Goal: Task Accomplishment & Management: Use online tool/utility

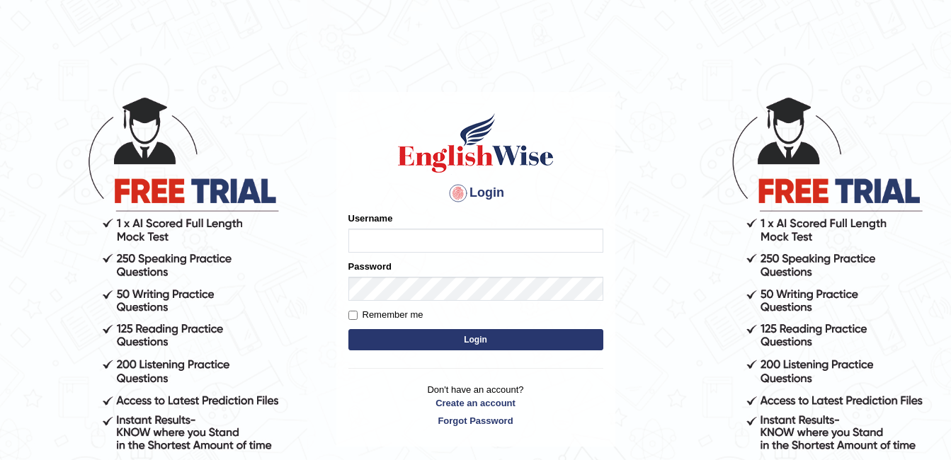
type input "ambikasharma"
click at [366, 317] on label "Remember me" at bounding box center [386, 315] width 75 height 14
click at [358, 317] on input "Remember me" at bounding box center [353, 315] width 9 height 9
checkbox input "true"
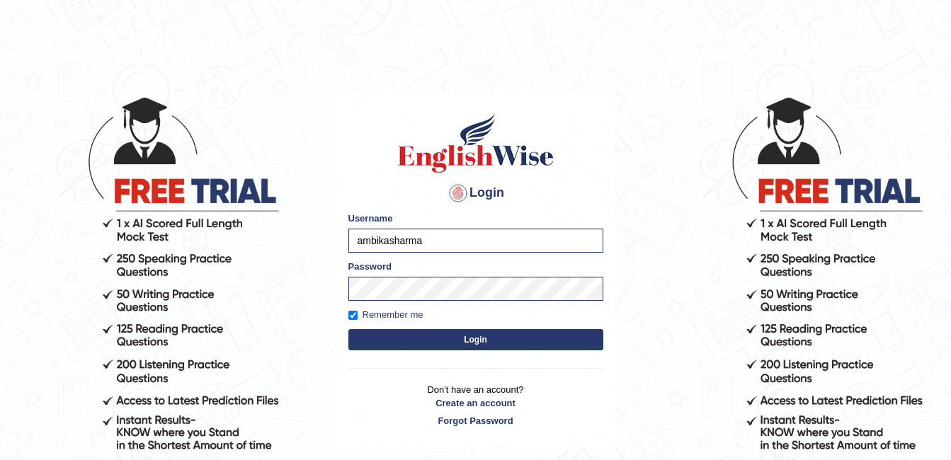
click at [400, 342] on button "Login" at bounding box center [476, 339] width 255 height 21
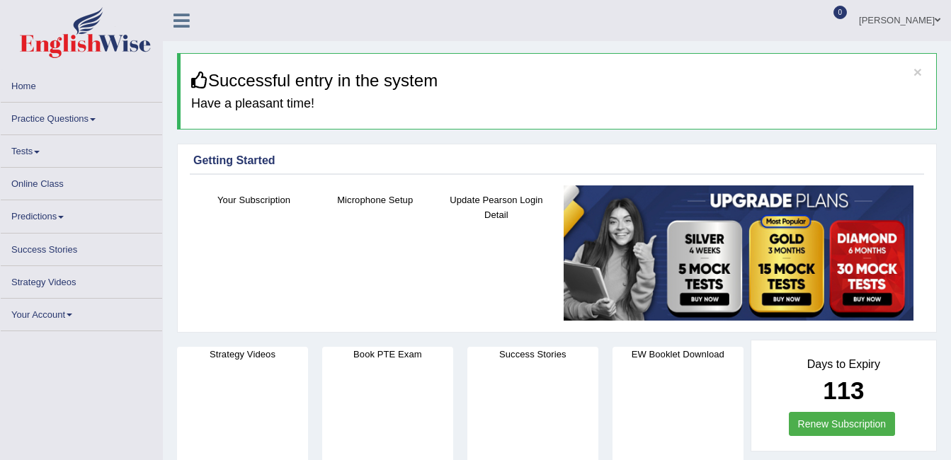
click at [56, 124] on link "Practice Questions" at bounding box center [82, 117] width 162 height 28
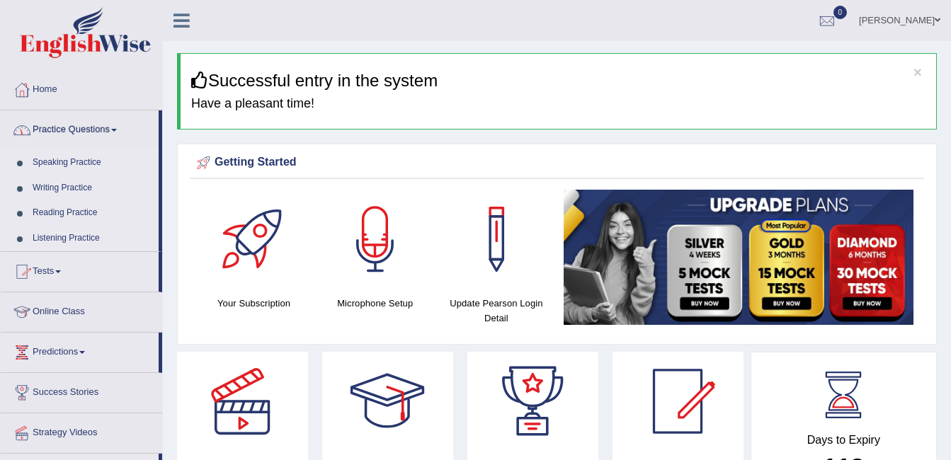
click at [105, 132] on link "Practice Questions" at bounding box center [80, 128] width 158 height 35
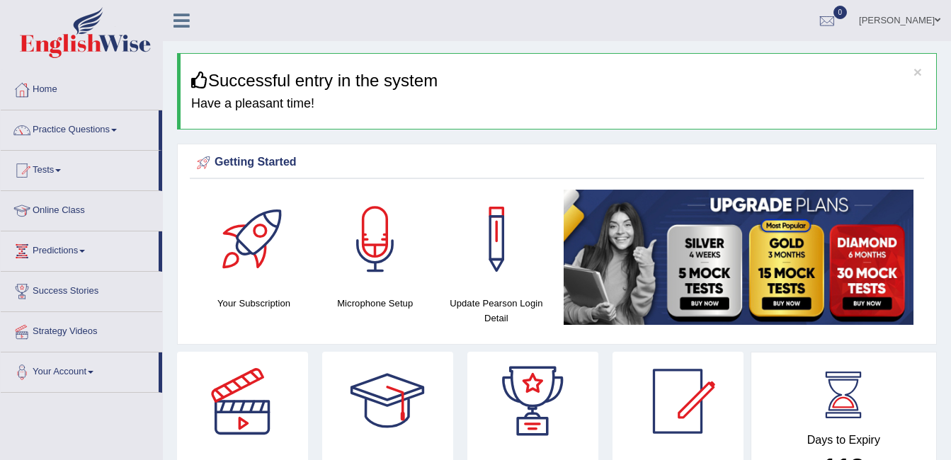
click at [105, 132] on link "Practice Questions" at bounding box center [80, 128] width 158 height 35
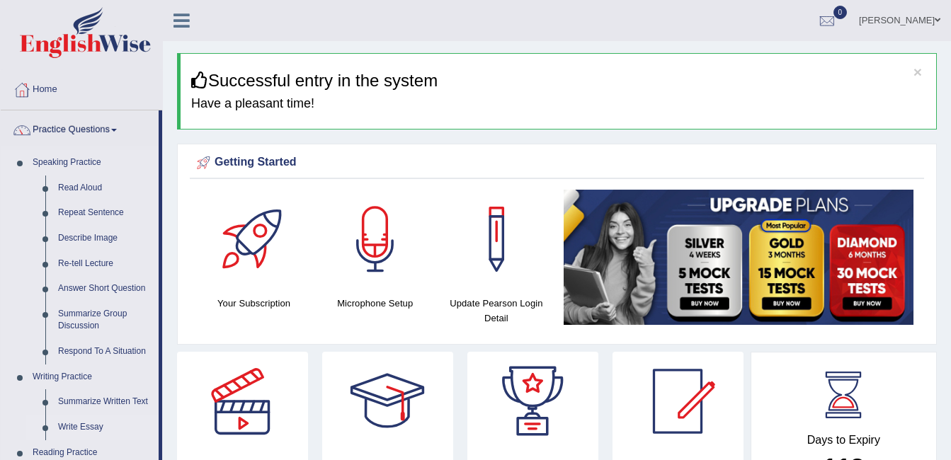
click at [85, 430] on link "Write Essay" at bounding box center [105, 428] width 107 height 26
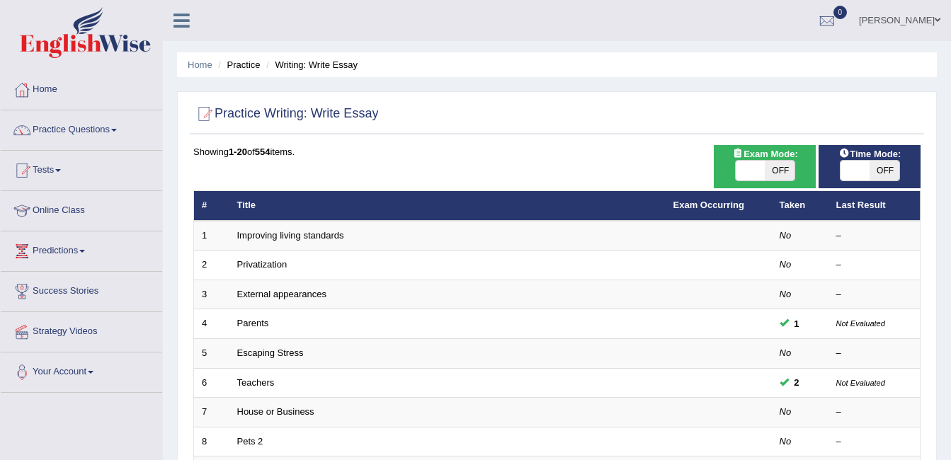
scroll to position [402, 0]
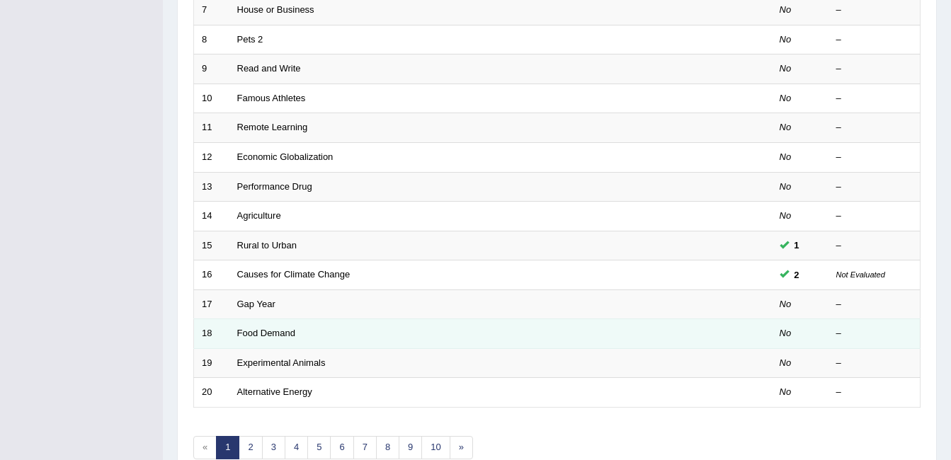
click at [261, 327] on td "Food Demand" at bounding box center [448, 335] width 436 height 30
click at [262, 336] on link "Food Demand" at bounding box center [266, 333] width 58 height 11
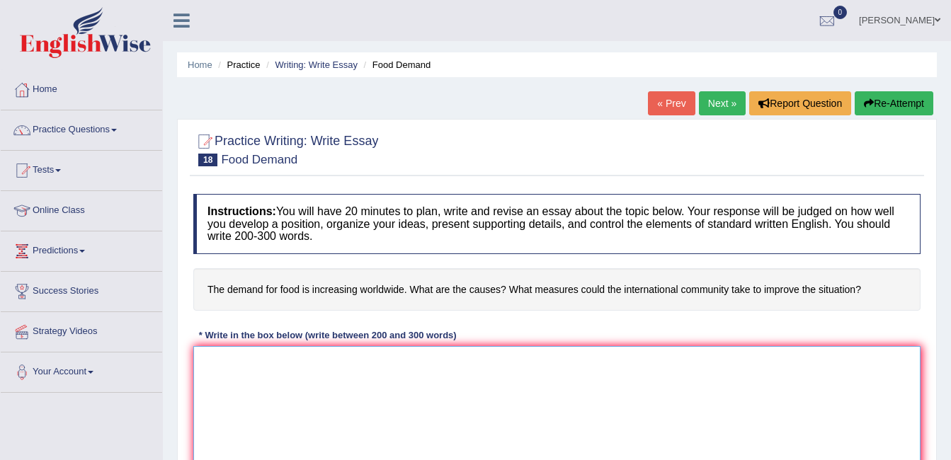
click at [324, 386] on textarea at bounding box center [557, 414] width 728 height 137
paste textarea "The increasing influence of (essay topic) on our lives has ignited numerous dis…"
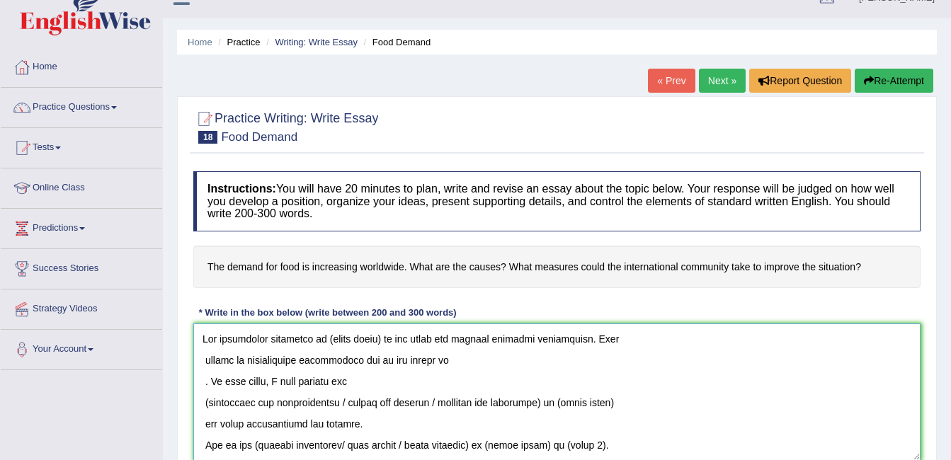
click at [379, 341] on textarea at bounding box center [557, 392] width 728 height 137
click at [478, 340] on textarea at bounding box center [557, 392] width 728 height 137
click at [335, 340] on textarea at bounding box center [557, 392] width 728 height 137
click at [356, 341] on textarea at bounding box center [557, 392] width 728 height 137
click at [205, 360] on textarea at bounding box center [557, 392] width 728 height 137
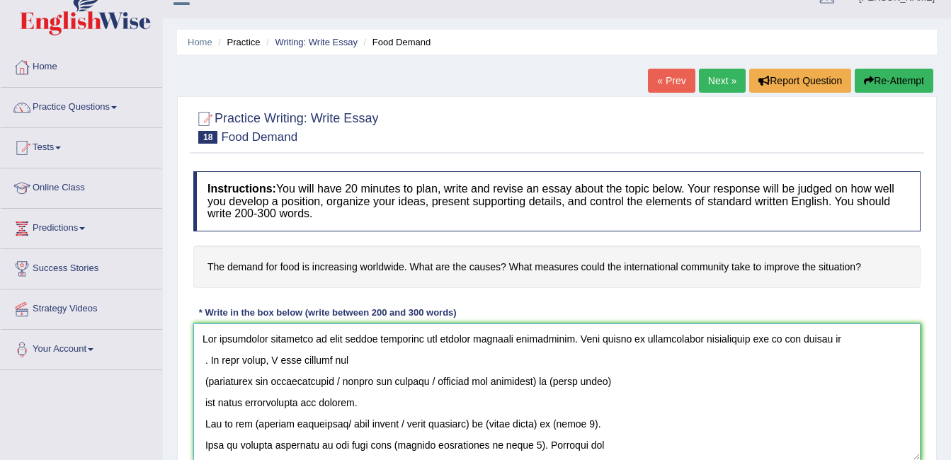
click at [847, 339] on textarea at bounding box center [557, 392] width 728 height 137
click at [200, 363] on textarea at bounding box center [557, 392] width 728 height 137
drag, startPoint x: 202, startPoint y: 382, endPoint x: 647, endPoint y: 383, distance: 444.9
click at [647, 383] on textarea at bounding box center [557, 392] width 728 height 137
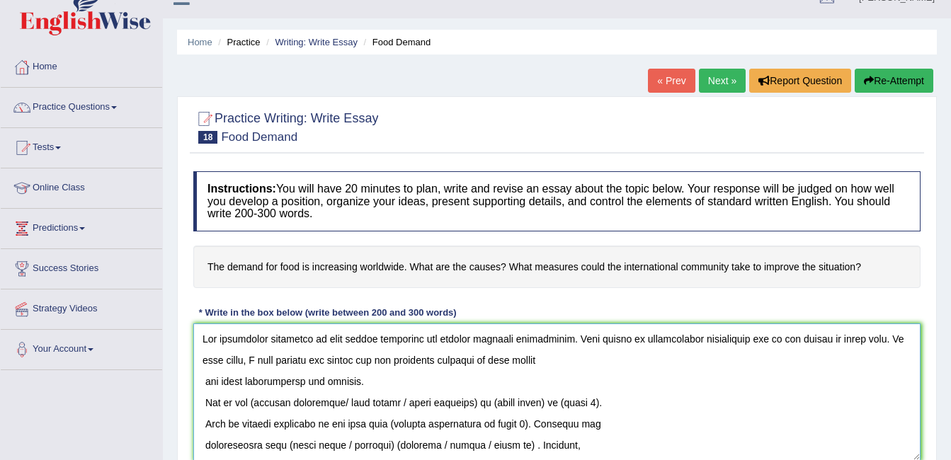
click at [473, 359] on textarea at bounding box center [557, 392] width 728 height 137
click at [205, 385] on textarea at bounding box center [557, 392] width 728 height 137
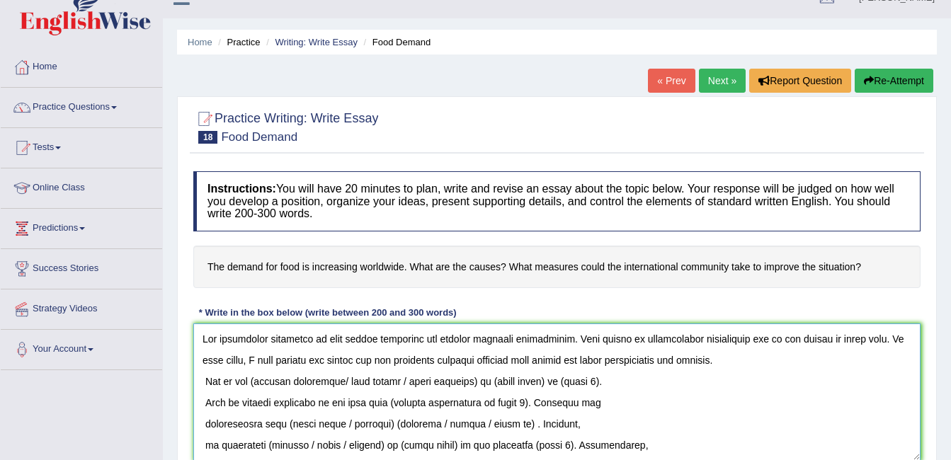
click at [735, 358] on textarea at bounding box center [557, 392] width 728 height 137
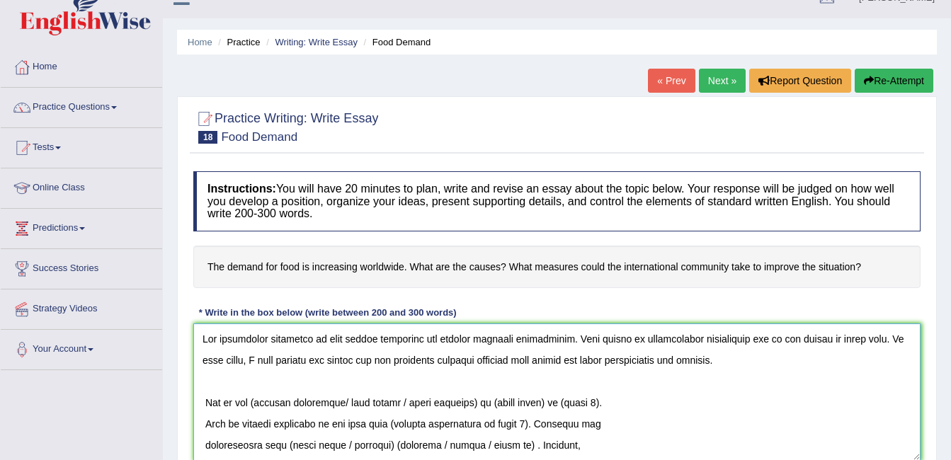
click at [202, 404] on textarea at bounding box center [557, 392] width 728 height 137
drag, startPoint x: 252, startPoint y: 400, endPoint x: 350, endPoint y: 398, distance: 97.8
click at [350, 398] on textarea at bounding box center [557, 392] width 728 height 137
drag, startPoint x: 389, startPoint y: 398, endPoint x: 308, endPoint y: 393, distance: 80.9
click at [308, 393] on textarea at bounding box center [557, 392] width 728 height 137
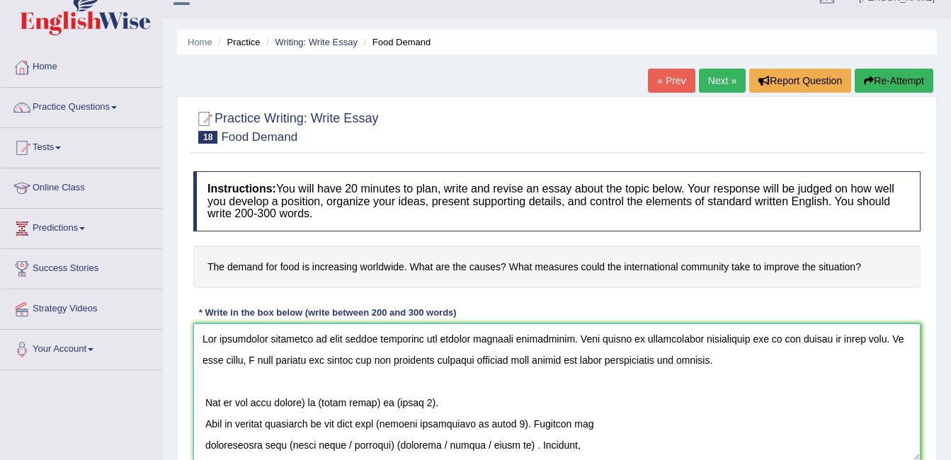
click at [315, 402] on textarea at bounding box center [557, 392] width 728 height 137
click at [380, 404] on textarea at bounding box center [557, 392] width 728 height 137
click at [478, 402] on textarea at bounding box center [557, 392] width 728 height 137
click at [385, 408] on textarea at bounding box center [557, 392] width 728 height 137
click at [463, 407] on textarea at bounding box center [557, 392] width 728 height 137
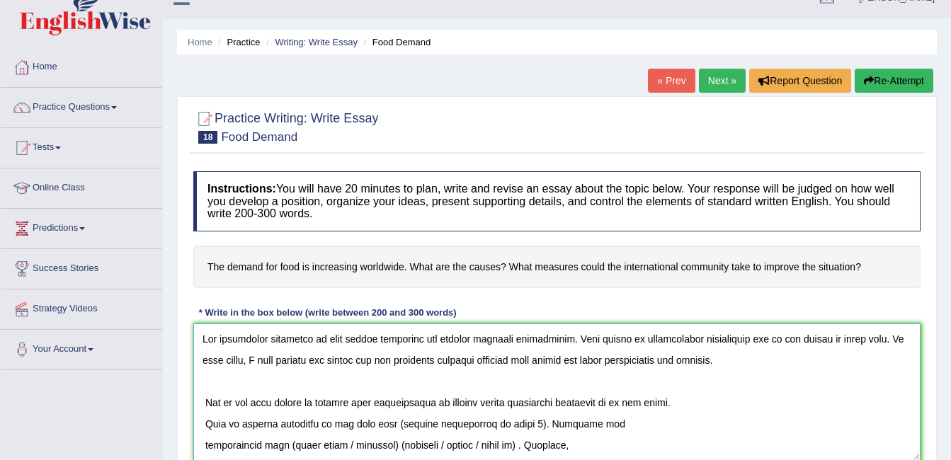
click at [206, 421] on textarea at bounding box center [557, 392] width 728 height 137
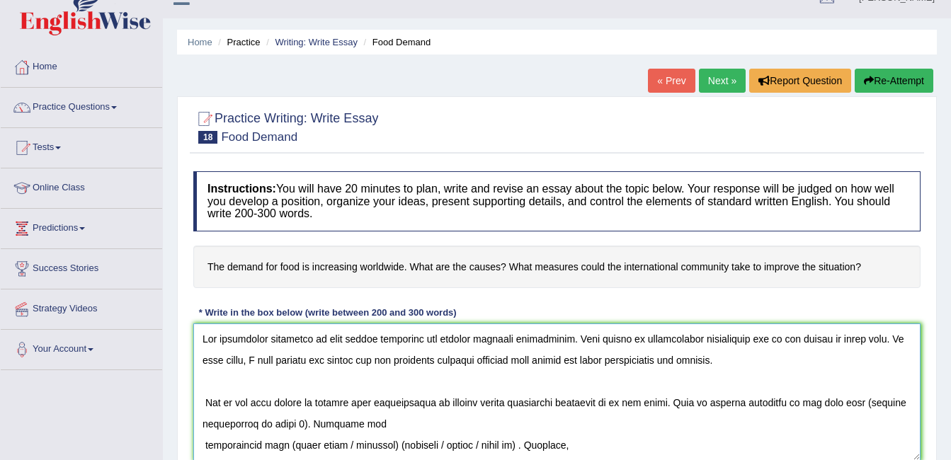
click at [301, 424] on textarea at bounding box center [557, 392] width 728 height 137
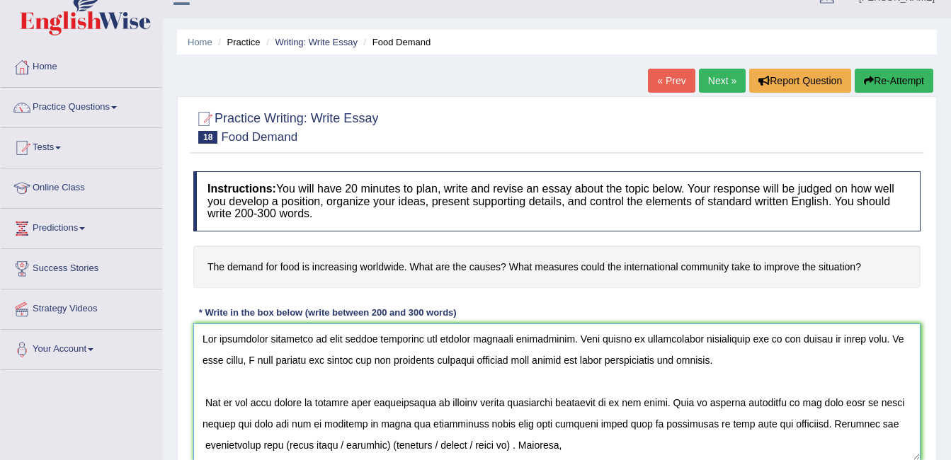
click at [246, 422] on textarea at bounding box center [557, 392] width 728 height 137
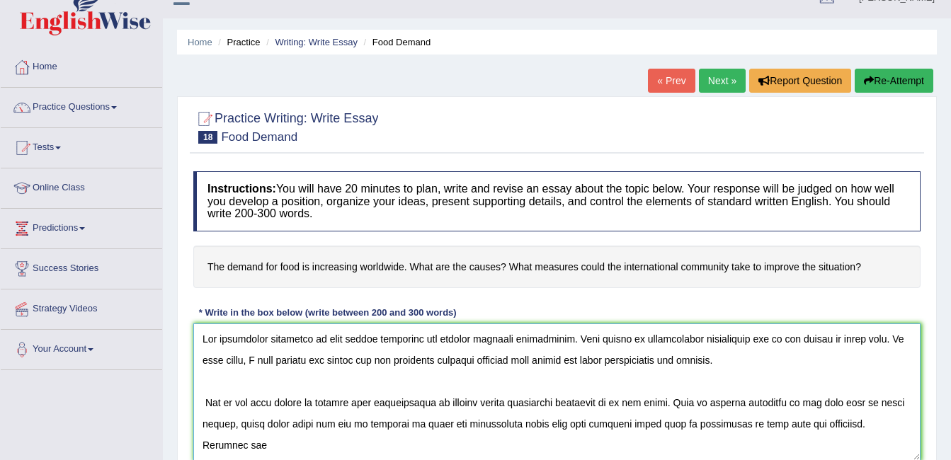
click at [604, 424] on textarea at bounding box center [557, 392] width 728 height 137
click at [680, 427] on textarea at bounding box center [557, 392] width 728 height 137
click at [808, 424] on textarea at bounding box center [557, 392] width 728 height 137
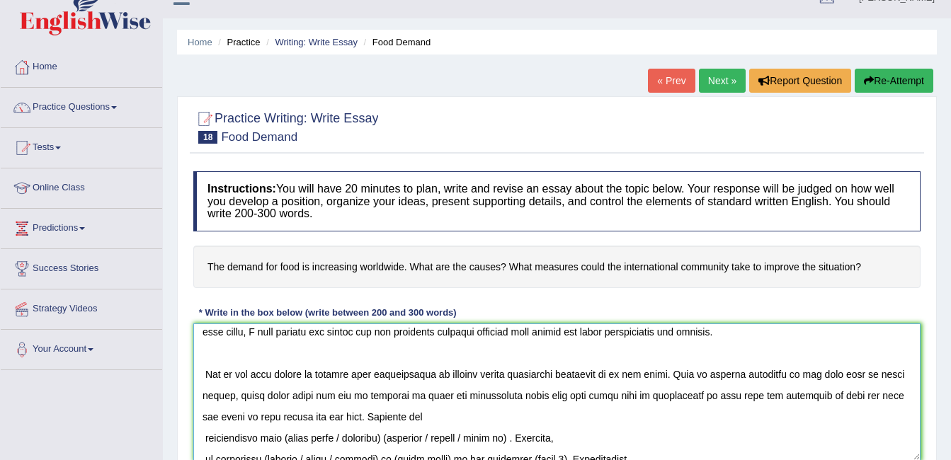
scroll to position [57, 0]
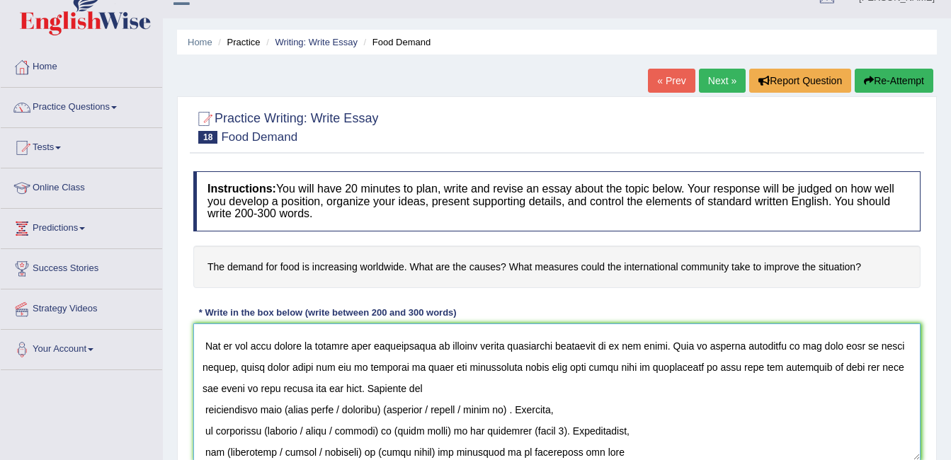
drag, startPoint x: 291, startPoint y: 410, endPoint x: 363, endPoint y: 416, distance: 71.8
click at [365, 416] on textarea at bounding box center [557, 392] width 728 height 137
click at [286, 406] on textarea at bounding box center [557, 392] width 728 height 137
click at [206, 406] on textarea at bounding box center [557, 392] width 728 height 137
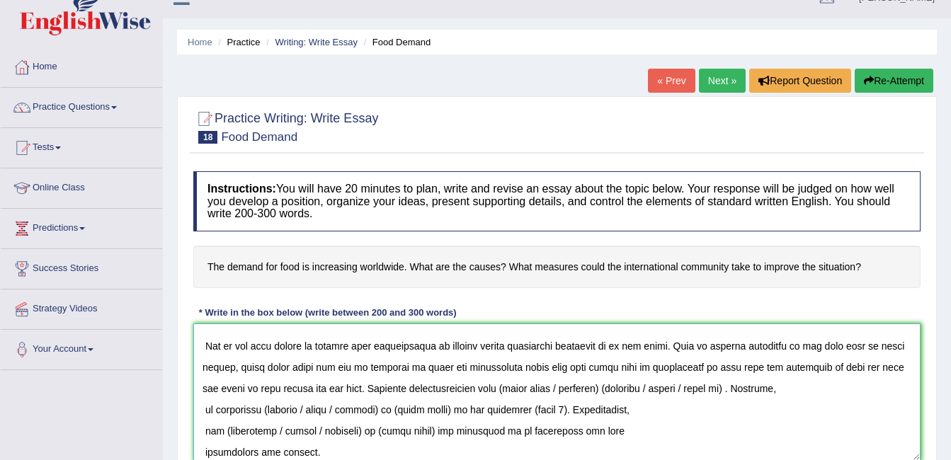
scroll to position [35, 0]
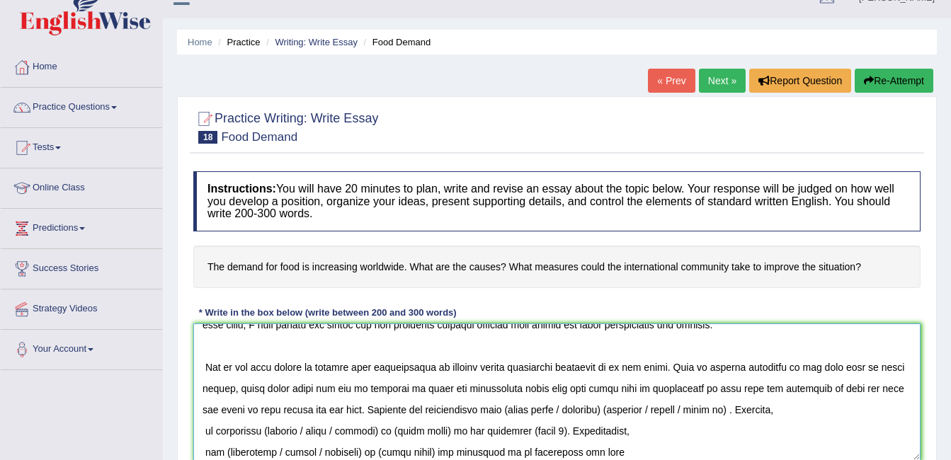
click at [628, 411] on textarea at bounding box center [557, 392] width 728 height 137
click at [604, 406] on textarea at bounding box center [557, 392] width 728 height 137
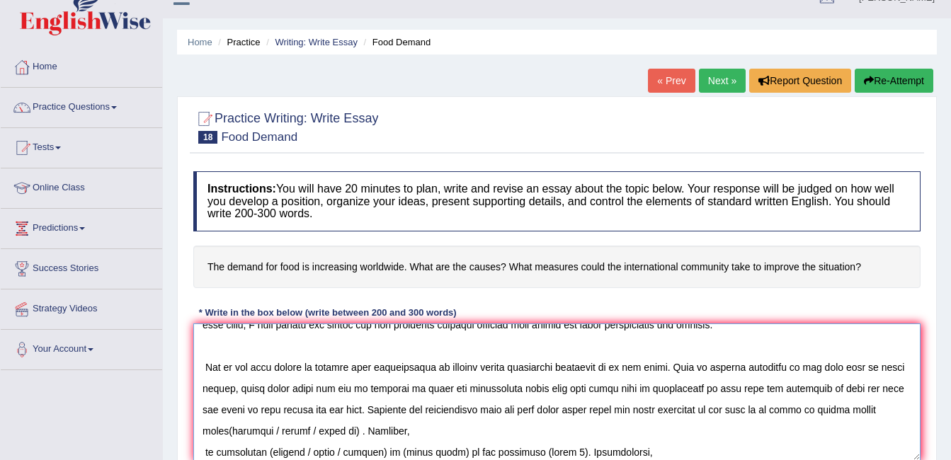
drag, startPoint x: 279, startPoint y: 429, endPoint x: 229, endPoint y: 425, distance: 50.5
click at [229, 425] on textarea at bounding box center [557, 392] width 728 height 137
click at [205, 453] on textarea at bounding box center [557, 392] width 728 height 137
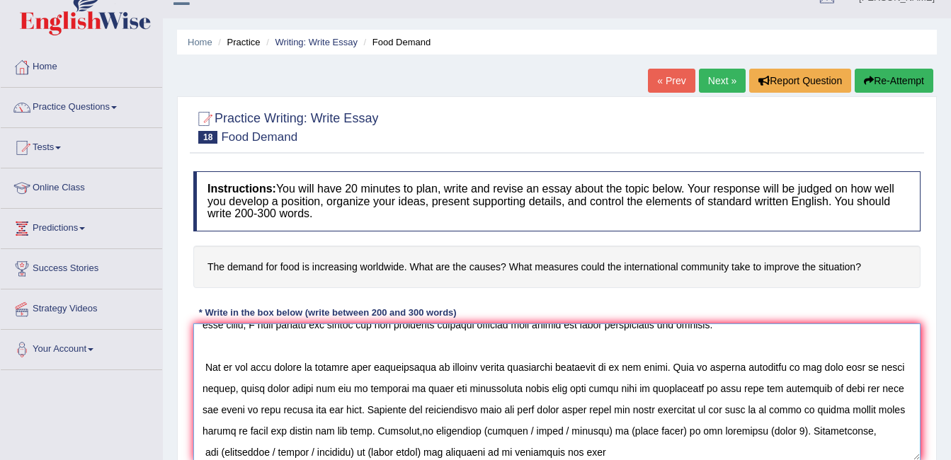
click at [205, 453] on textarea at bounding box center [557, 392] width 728 height 137
click at [458, 429] on textarea at bounding box center [557, 392] width 728 height 137
drag, startPoint x: 546, startPoint y: 431, endPoint x: 592, endPoint y: 432, distance: 46.8
click at [592, 432] on textarea at bounding box center [557, 392] width 728 height 137
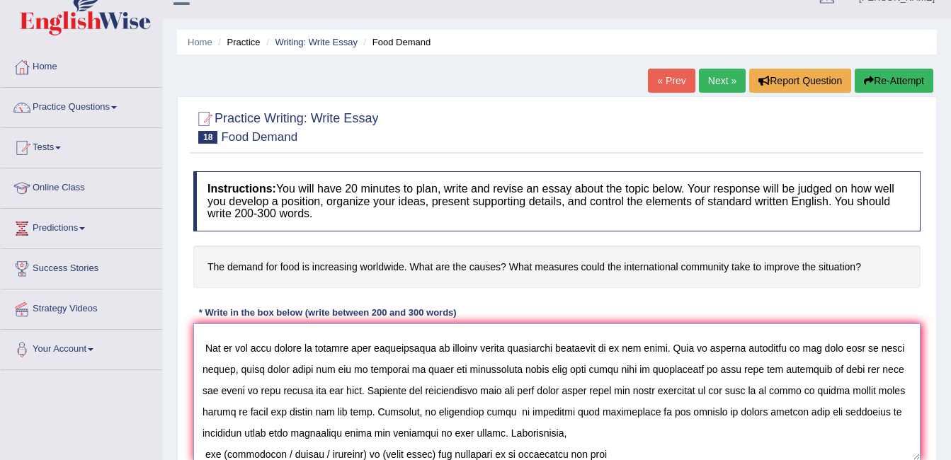
click at [203, 453] on textarea at bounding box center [557, 392] width 728 height 137
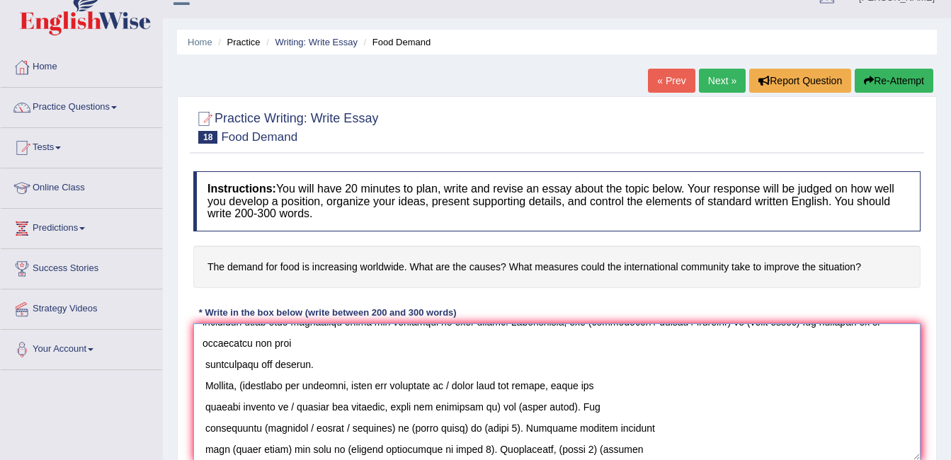
scroll to position [180, 0]
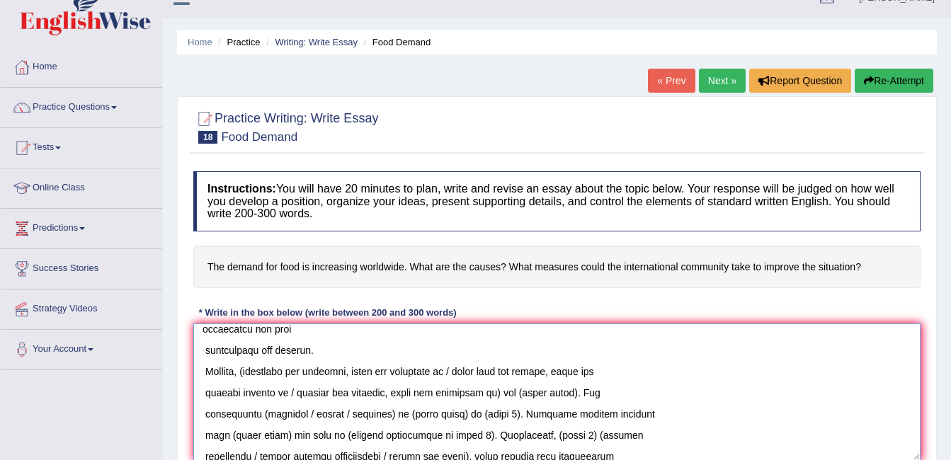
drag, startPoint x: 697, startPoint y: 451, endPoint x: 672, endPoint y: 341, distance: 112.6
click at [672, 341] on textarea at bounding box center [557, 392] width 728 height 137
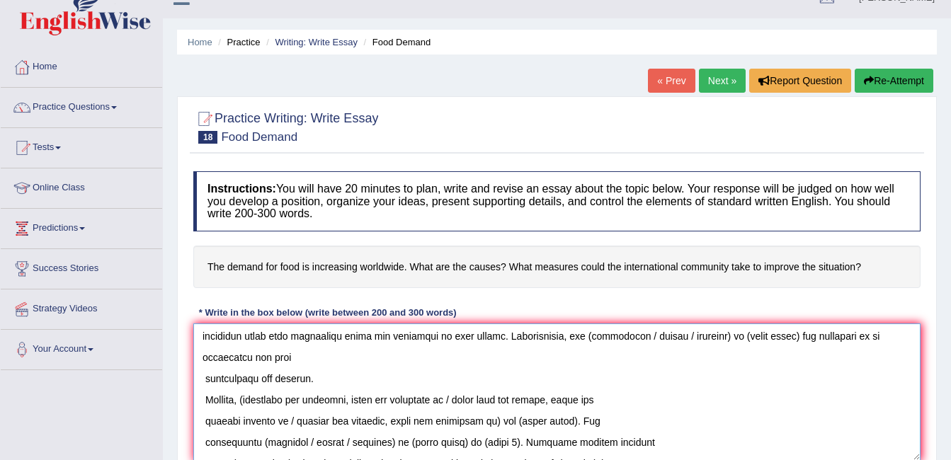
scroll to position [123, 0]
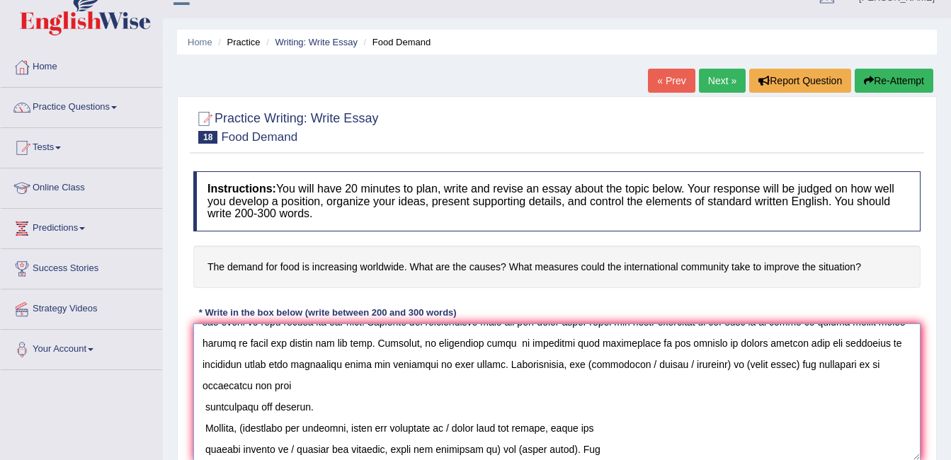
drag, startPoint x: 690, startPoint y: 364, endPoint x: 711, endPoint y: 361, distance: 20.8
click at [711, 361] on textarea at bounding box center [557, 392] width 728 height 137
drag, startPoint x: 633, startPoint y: 363, endPoint x: 699, endPoint y: 363, distance: 65.9
click at [699, 363] on textarea at bounding box center [557, 392] width 728 height 137
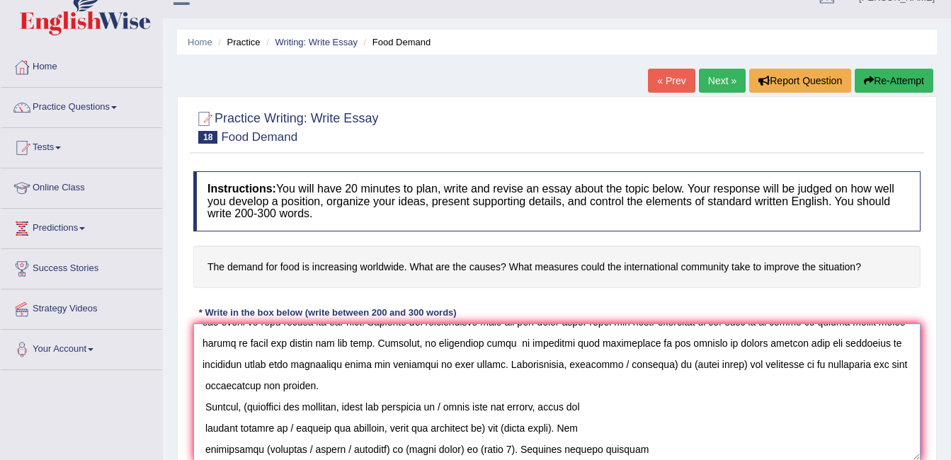
drag, startPoint x: 667, startPoint y: 361, endPoint x: 720, endPoint y: 361, distance: 53.8
click at [720, 361] on textarea at bounding box center [557, 392] width 728 height 137
click at [737, 364] on textarea at bounding box center [557, 392] width 728 height 137
click at [633, 364] on textarea at bounding box center [557, 392] width 728 height 137
click at [711, 364] on textarea at bounding box center [557, 392] width 728 height 137
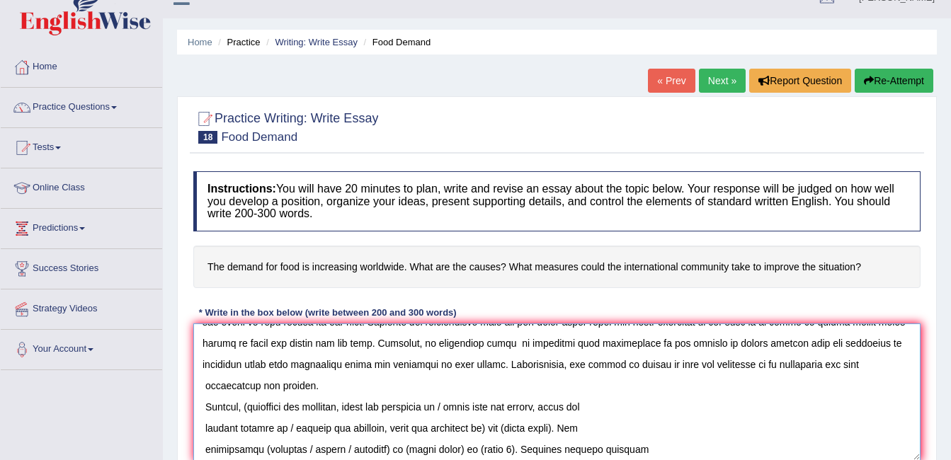
click at [725, 368] on textarea at bounding box center [557, 392] width 728 height 137
click at [198, 402] on textarea at bounding box center [557, 392] width 728 height 137
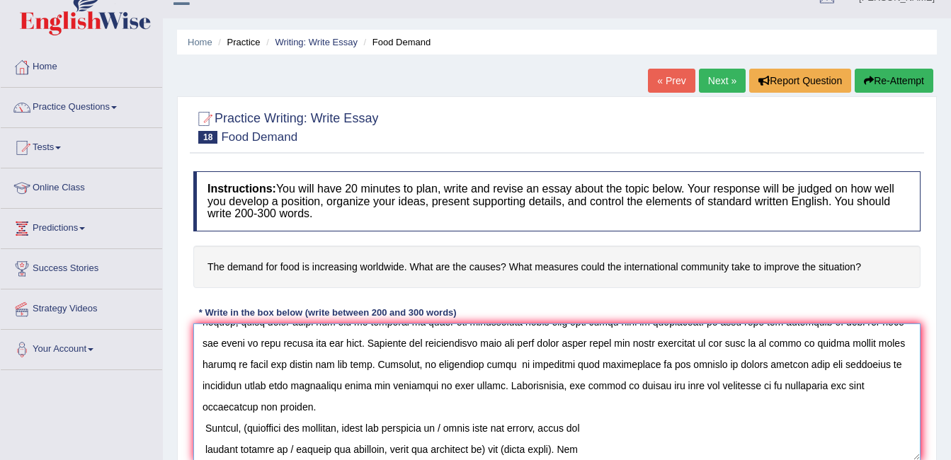
click at [204, 388] on textarea at bounding box center [557, 392] width 728 height 137
click at [351, 404] on textarea at bounding box center [557, 392] width 728 height 137
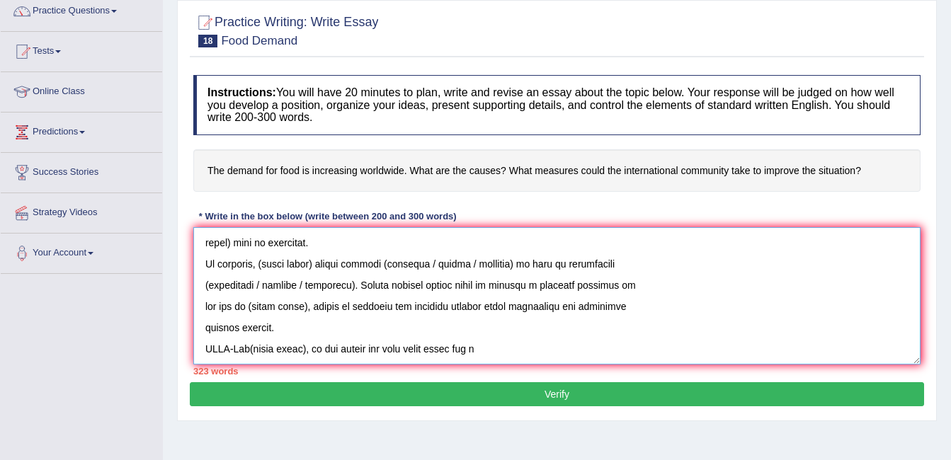
scroll to position [121, 0]
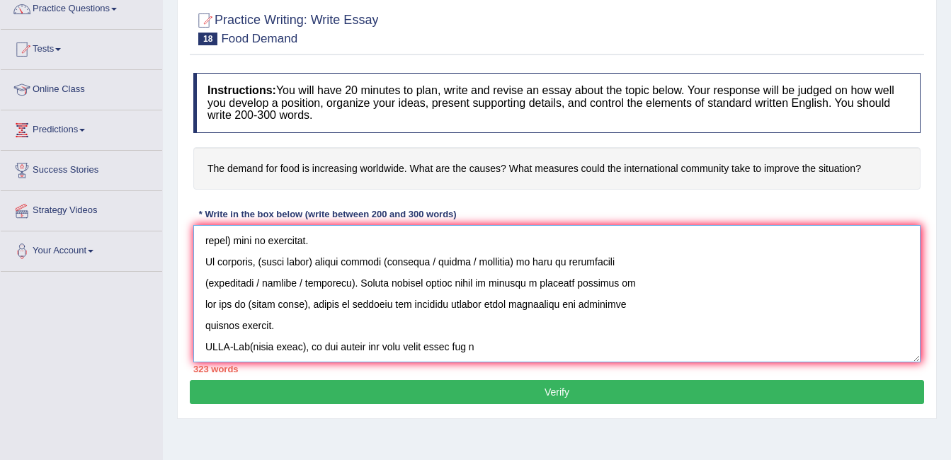
drag, startPoint x: 504, startPoint y: 443, endPoint x: 186, endPoint y: 349, distance: 331.6
click at [186, 349] on div "Practice Writing: Write Essay 18 Food Demand Instructions: You will have 20 min…" at bounding box center [557, 209] width 760 height 422
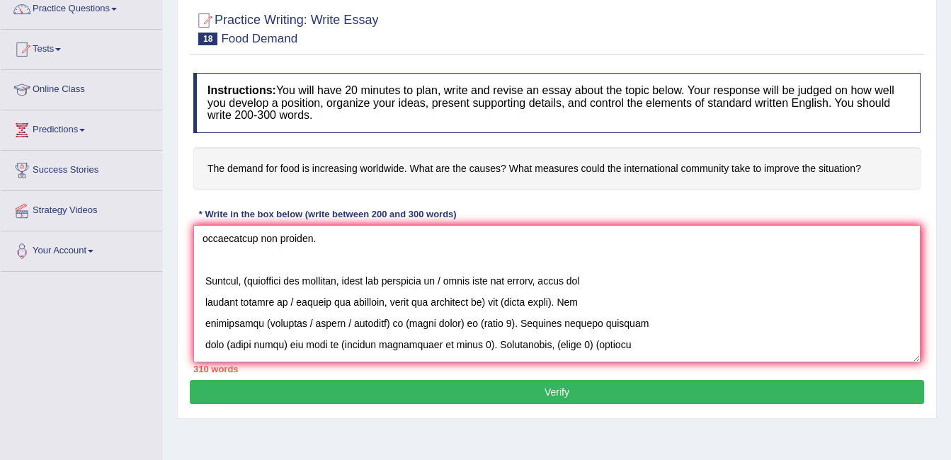
scroll to position [198, 0]
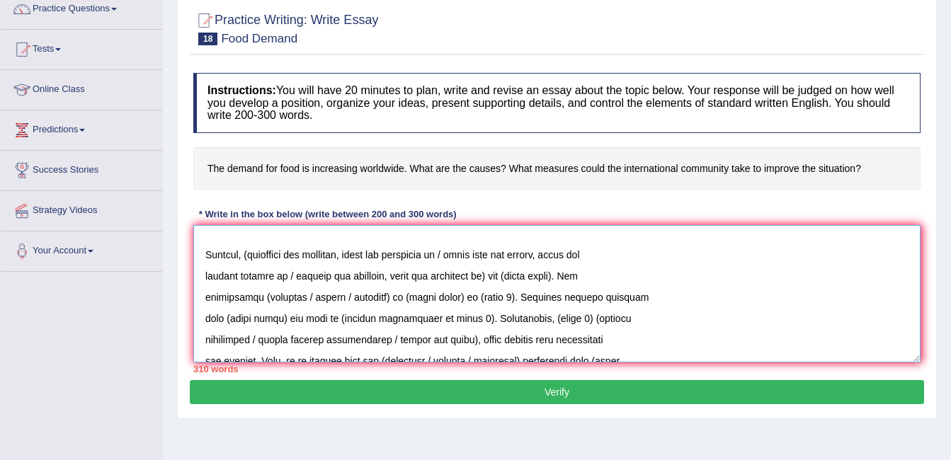
drag, startPoint x: 458, startPoint y: 252, endPoint x: 247, endPoint y: 247, distance: 211.2
click at [247, 247] on textarea at bounding box center [557, 293] width 728 height 137
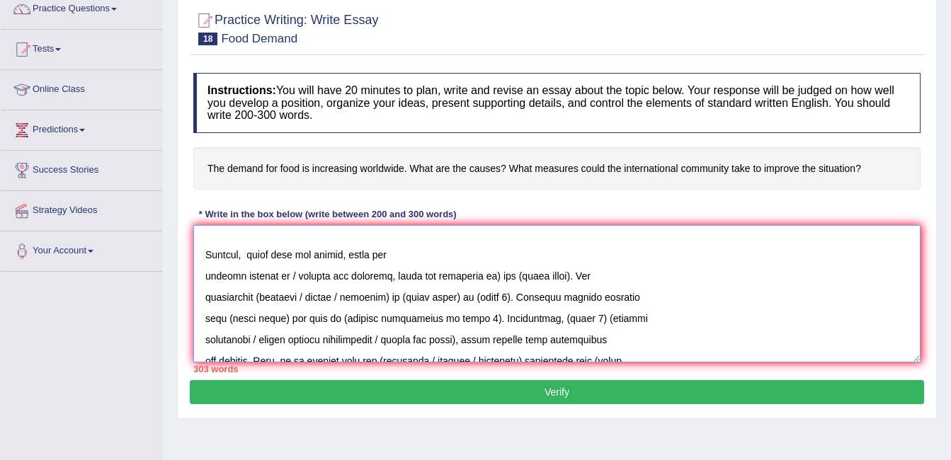
drag, startPoint x: 284, startPoint y: 275, endPoint x: 483, endPoint y: 276, distance: 199.1
click at [483, 276] on textarea at bounding box center [557, 293] width 728 height 137
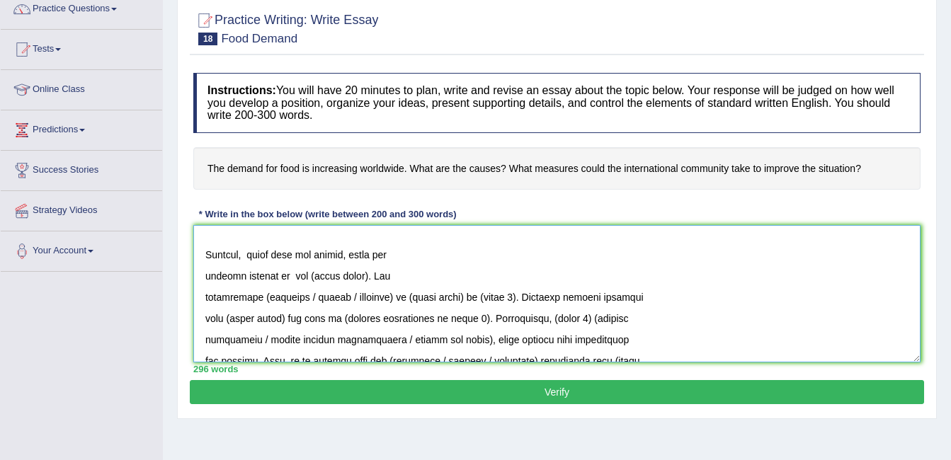
click at [269, 274] on textarea at bounding box center [557, 293] width 728 height 137
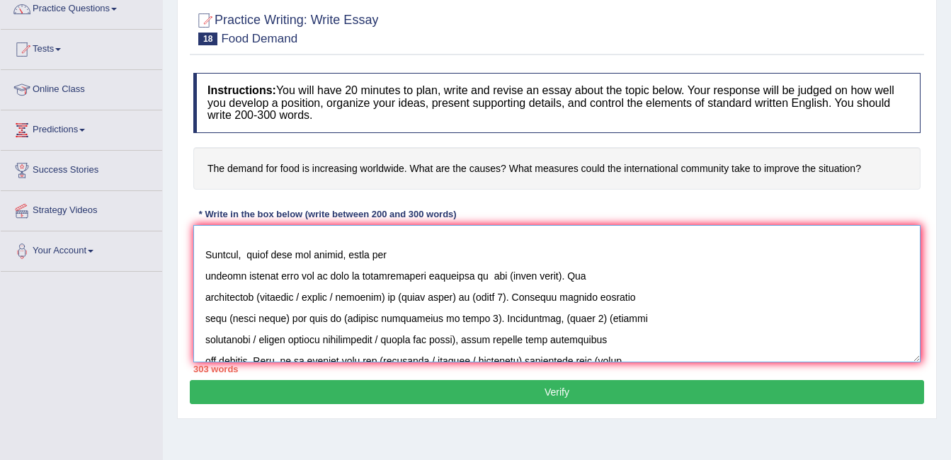
click at [553, 276] on textarea at bounding box center [557, 293] width 728 height 137
click at [205, 273] on textarea at bounding box center [557, 293] width 728 height 137
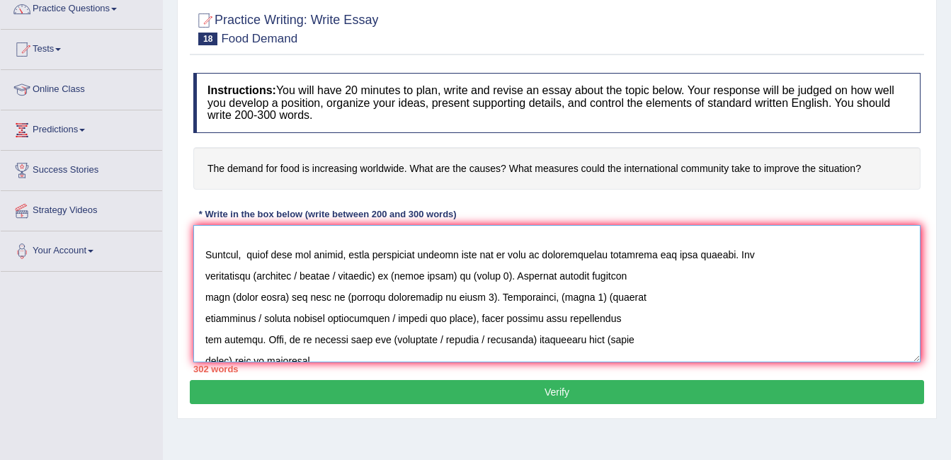
scroll to position [177, 0]
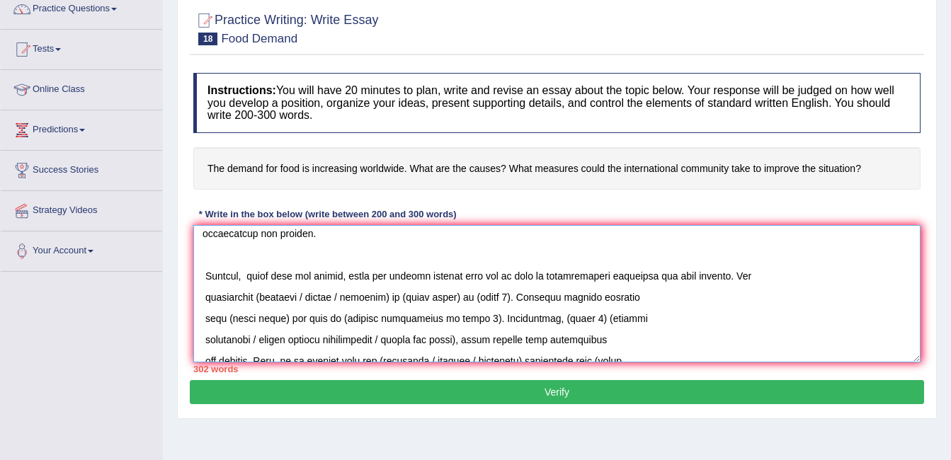
click at [203, 300] on textarea at bounding box center [557, 293] width 728 height 137
drag, startPoint x: 893, startPoint y: 273, endPoint x: 810, endPoint y: 271, distance: 82.9
click at [810, 271] on textarea at bounding box center [557, 293] width 728 height 137
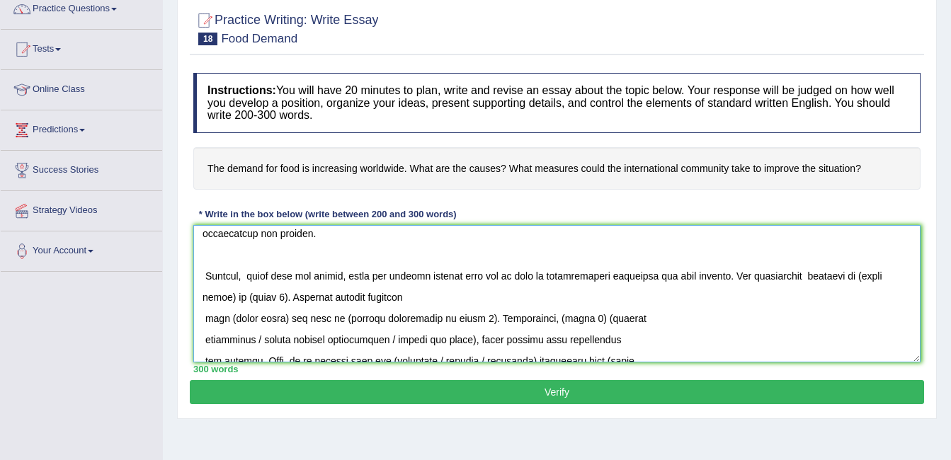
click at [230, 294] on textarea at bounding box center [557, 293] width 728 height 137
click at [286, 297] on textarea at bounding box center [557, 293] width 728 height 137
click at [810, 277] on textarea at bounding box center [557, 293] width 728 height 137
click at [258, 300] on textarea at bounding box center [557, 293] width 728 height 137
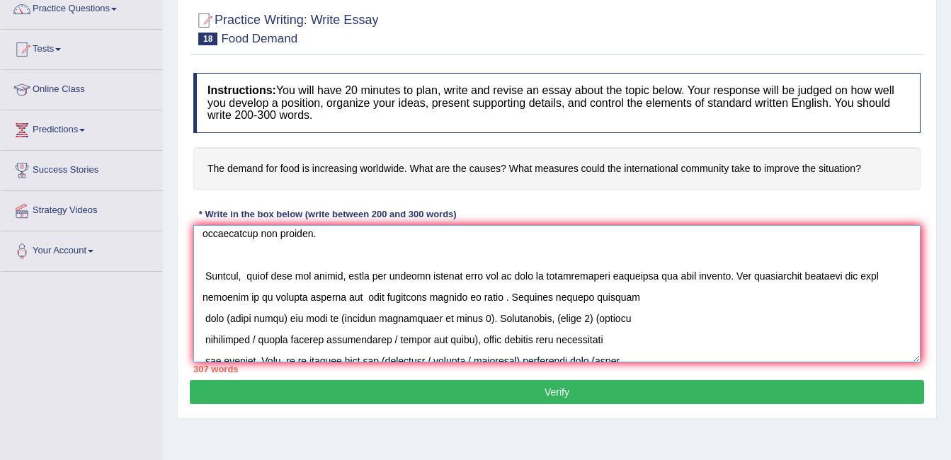
click at [303, 297] on textarea at bounding box center [557, 293] width 728 height 137
click at [479, 298] on textarea at bounding box center [557, 293] width 728 height 137
click at [205, 319] on textarea at bounding box center [557, 293] width 728 height 137
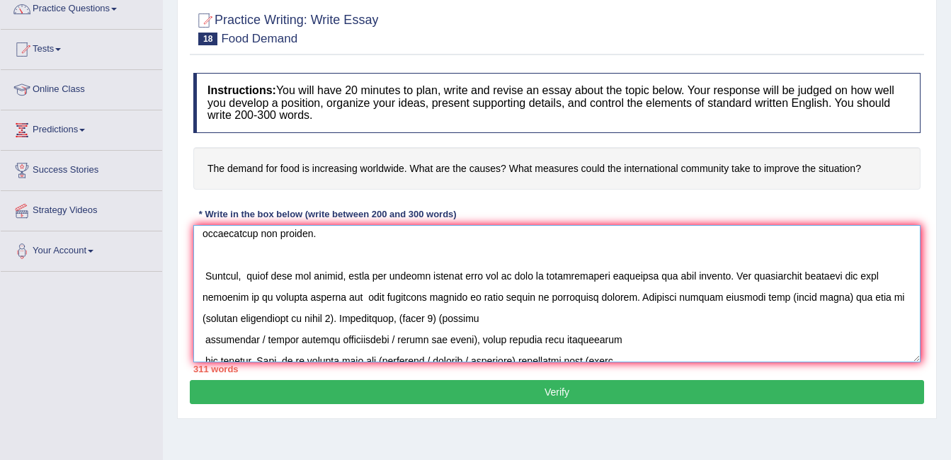
click at [813, 297] on textarea at bounding box center [557, 293] width 728 height 137
click at [337, 317] on textarea at bounding box center [557, 293] width 728 height 137
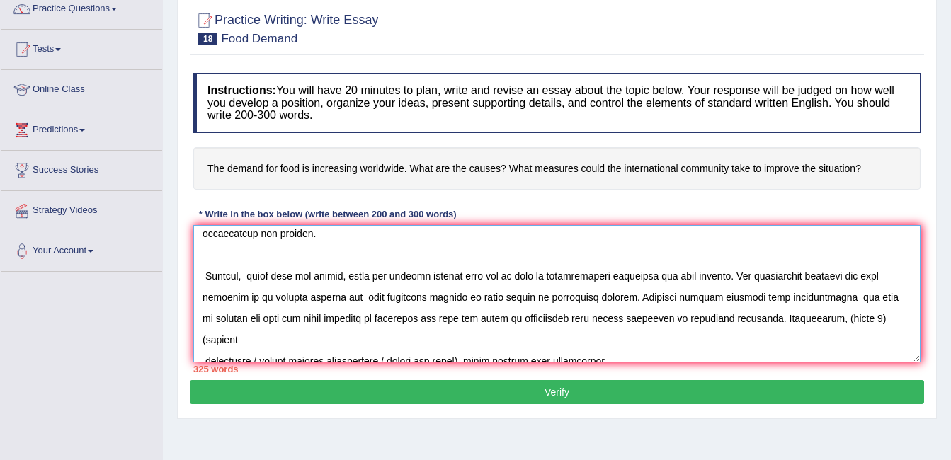
click at [346, 294] on textarea at bounding box center [557, 293] width 728 height 137
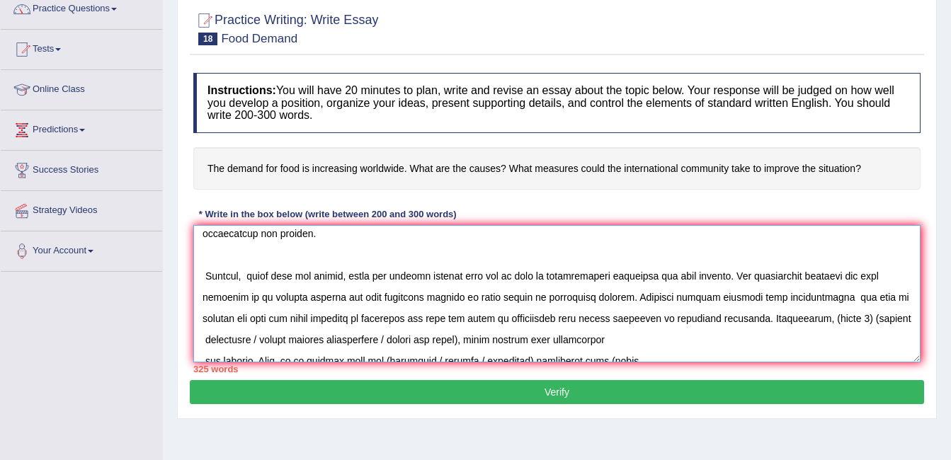
click at [813, 295] on textarea at bounding box center [557, 293] width 728 height 137
click at [414, 321] on textarea at bounding box center [557, 293] width 728 height 137
click at [623, 315] on textarea at bounding box center [557, 293] width 728 height 137
click at [806, 317] on textarea at bounding box center [557, 293] width 728 height 137
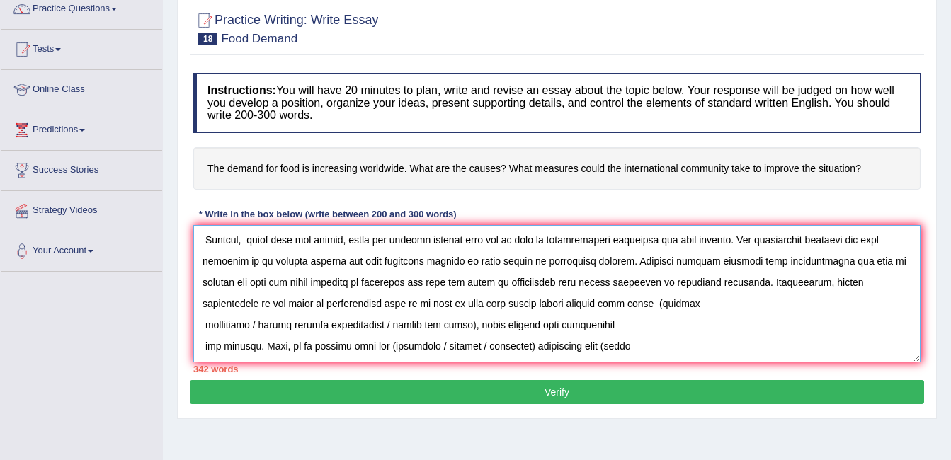
scroll to position [197, 0]
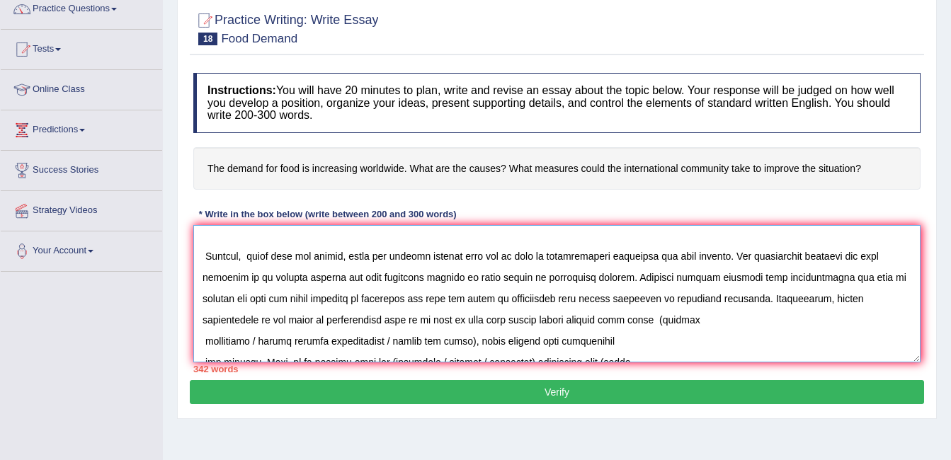
drag, startPoint x: 403, startPoint y: 273, endPoint x: 592, endPoint y: 318, distance: 194.4
click at [592, 318] on textarea at bounding box center [557, 293] width 728 height 137
drag, startPoint x: 400, startPoint y: 340, endPoint x: 590, endPoint y: 313, distance: 191.8
click at [590, 313] on textarea at bounding box center [557, 293] width 728 height 137
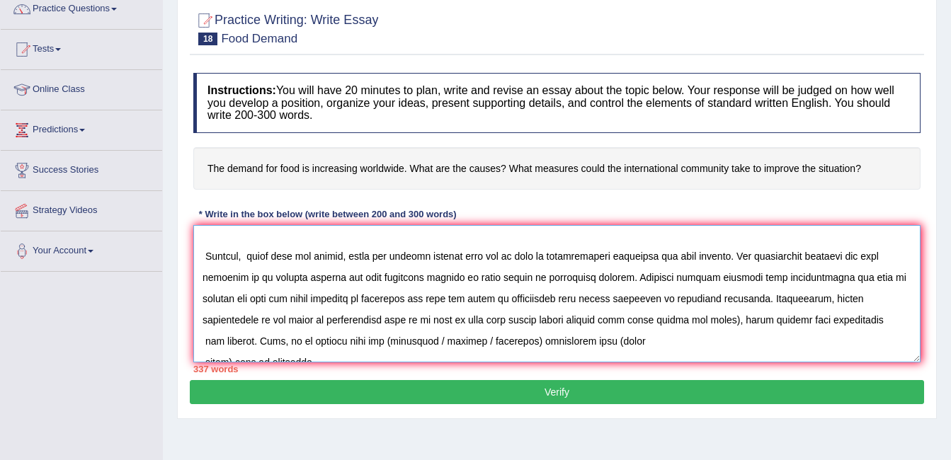
scroll to position [176, 0]
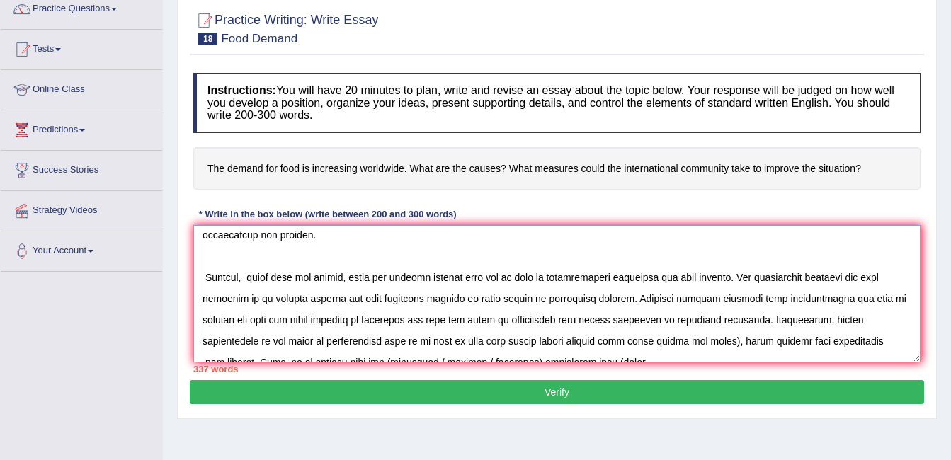
click at [662, 341] on textarea at bounding box center [557, 293] width 728 height 137
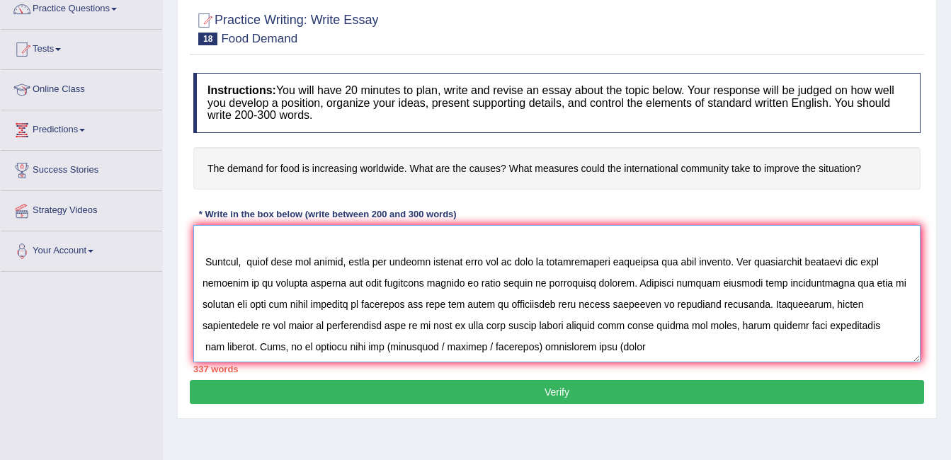
scroll to position [204, 0]
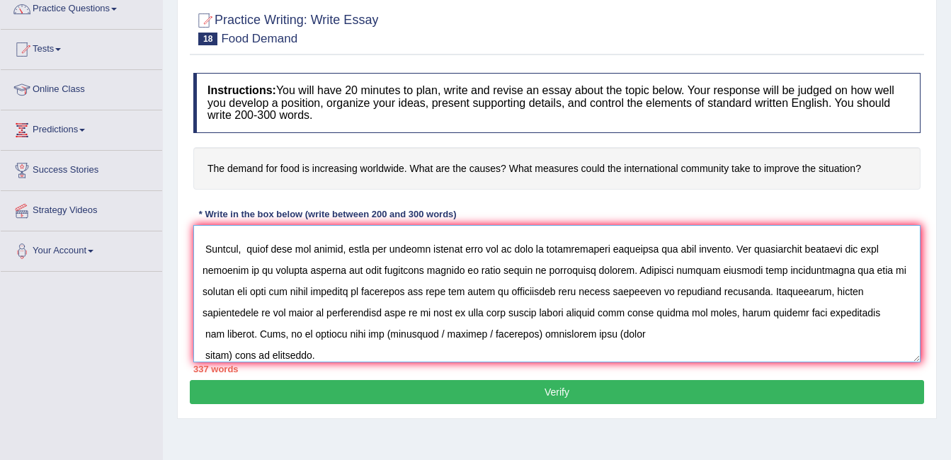
click at [204, 335] on textarea at bounding box center [557, 293] width 728 height 137
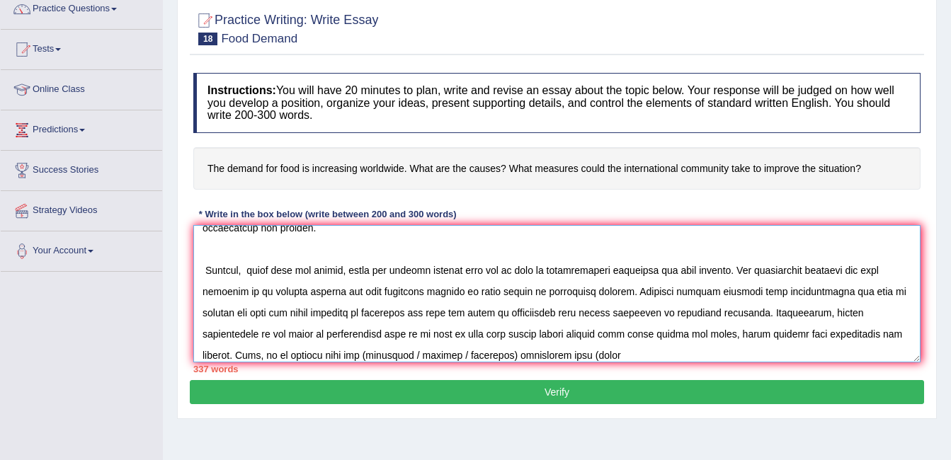
scroll to position [211, 0]
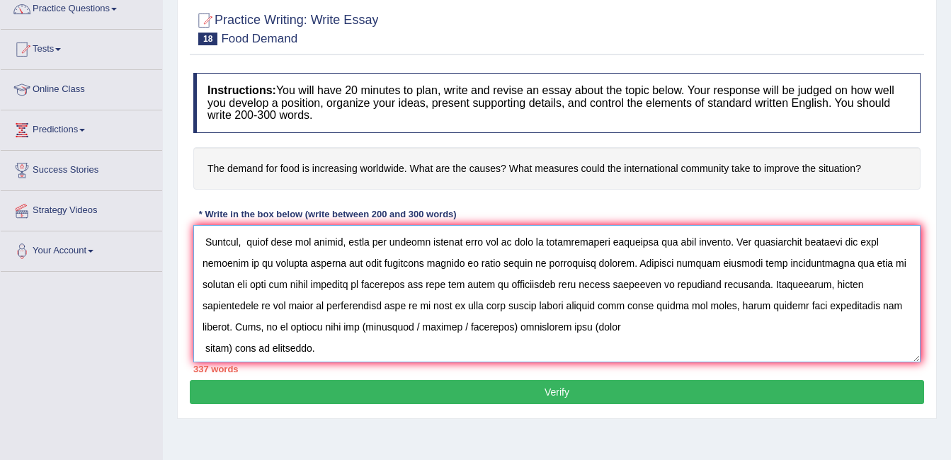
click at [368, 328] on textarea at bounding box center [557, 293] width 728 height 137
drag, startPoint x: 369, startPoint y: 329, endPoint x: 274, endPoint y: 323, distance: 95.1
click at [274, 323] on textarea at bounding box center [557, 293] width 728 height 137
click at [321, 327] on textarea at bounding box center [557, 293] width 728 height 137
click at [229, 349] on textarea at bounding box center [557, 293] width 728 height 137
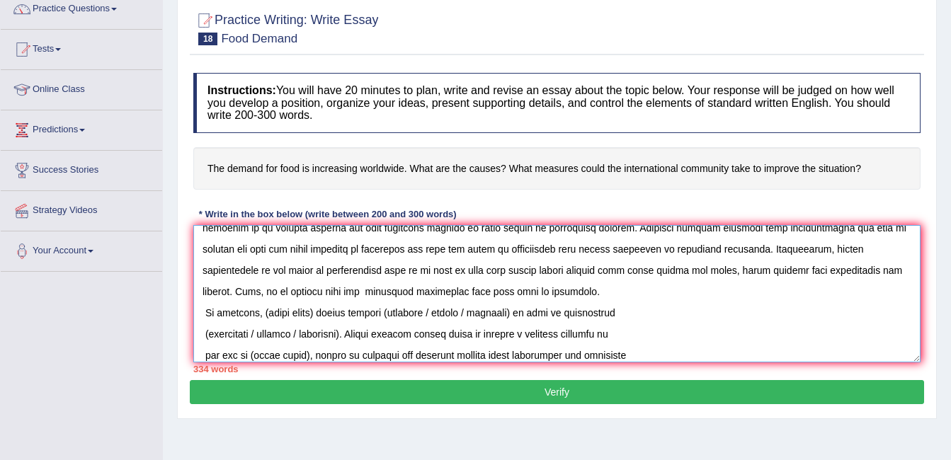
scroll to position [275, 0]
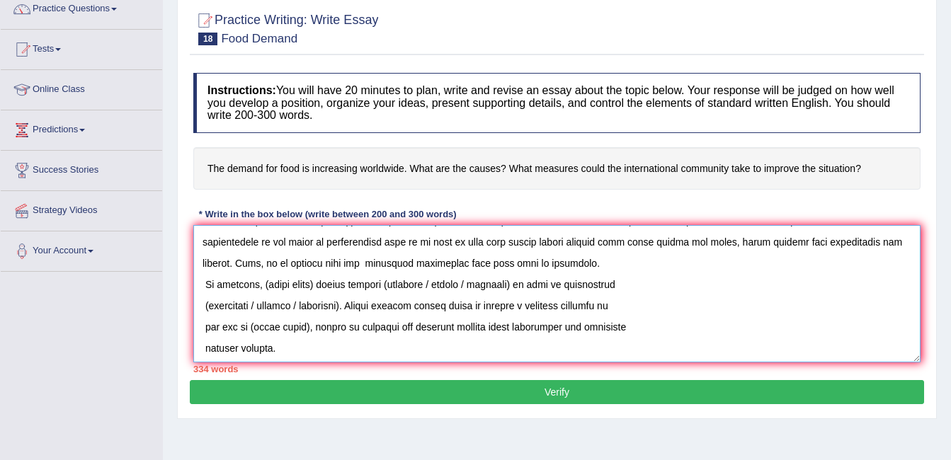
click at [317, 285] on textarea at bounding box center [557, 293] width 728 height 137
drag, startPoint x: 404, startPoint y: 282, endPoint x: 436, endPoint y: 282, distance: 31.9
click at [436, 282] on textarea at bounding box center [557, 293] width 728 height 137
drag, startPoint x: 473, startPoint y: 283, endPoint x: 419, endPoint y: 283, distance: 54.6
click at [419, 283] on textarea at bounding box center [557, 293] width 728 height 137
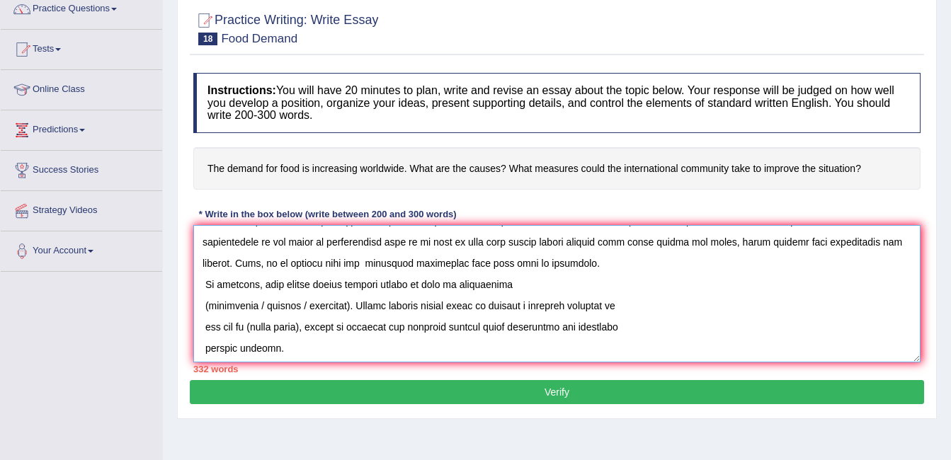
drag, startPoint x: 301, startPoint y: 305, endPoint x: 206, endPoint y: 297, distance: 95.3
click at [206, 297] on textarea at bounding box center [557, 293] width 728 height 137
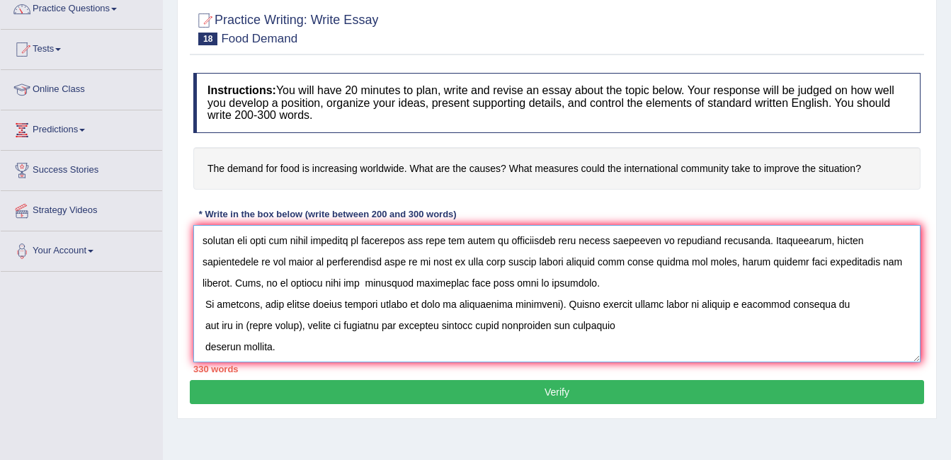
click at [558, 286] on textarea at bounding box center [557, 293] width 728 height 137
click at [307, 308] on textarea at bounding box center [557, 293] width 728 height 137
click at [208, 328] on textarea at bounding box center [557, 293] width 728 height 137
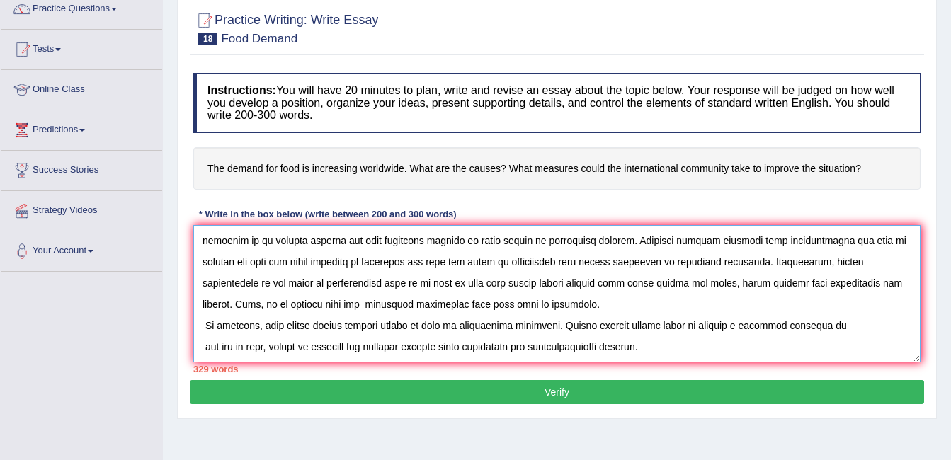
scroll to position [255, 0]
click at [522, 286] on textarea at bounding box center [557, 293] width 728 height 137
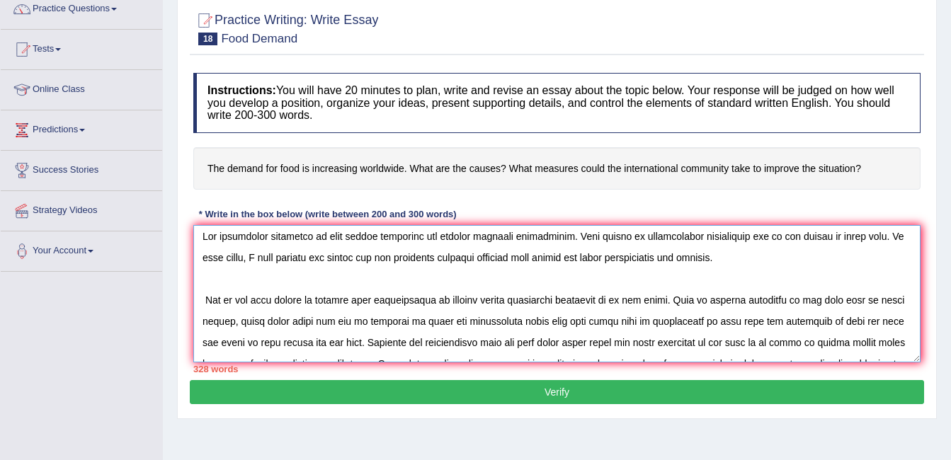
scroll to position [0, 0]
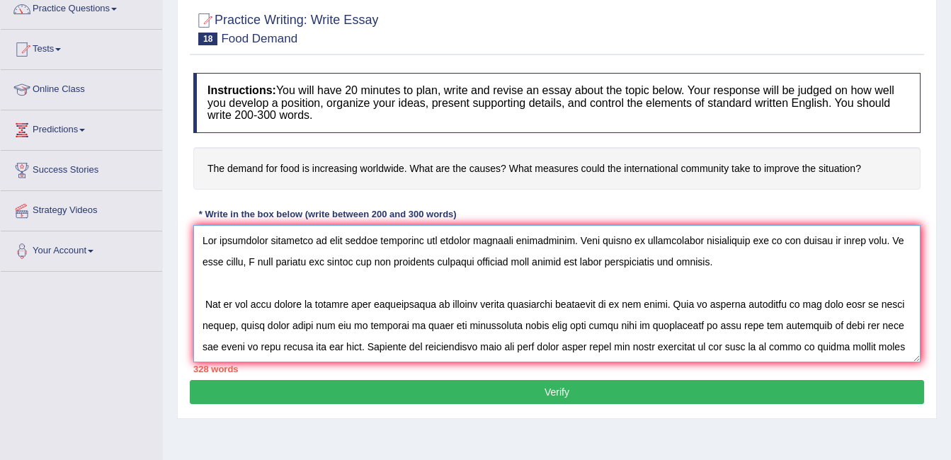
click at [383, 235] on textarea at bounding box center [557, 293] width 728 height 137
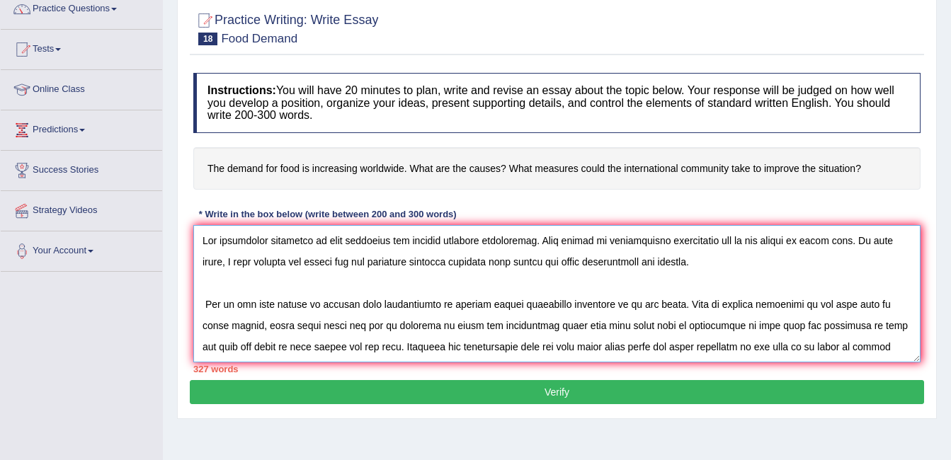
click at [459, 263] on textarea at bounding box center [557, 293] width 728 height 137
click at [486, 303] on textarea at bounding box center [557, 293] width 728 height 137
click at [686, 301] on textarea at bounding box center [557, 293] width 728 height 137
click at [314, 326] on textarea at bounding box center [557, 293] width 728 height 137
click at [276, 323] on textarea at bounding box center [557, 293] width 728 height 137
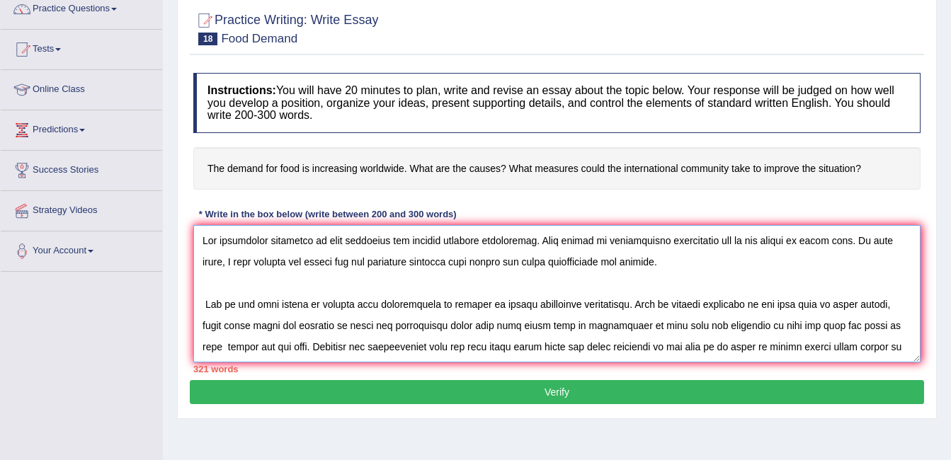
click at [482, 328] on textarea at bounding box center [557, 293] width 728 height 137
drag, startPoint x: 835, startPoint y: 324, endPoint x: 823, endPoint y: 327, distance: 12.2
click at [823, 327] on textarea at bounding box center [557, 293] width 728 height 137
drag, startPoint x: 820, startPoint y: 322, endPoint x: 745, endPoint y: 322, distance: 75.1
click at [745, 322] on textarea at bounding box center [557, 293] width 728 height 137
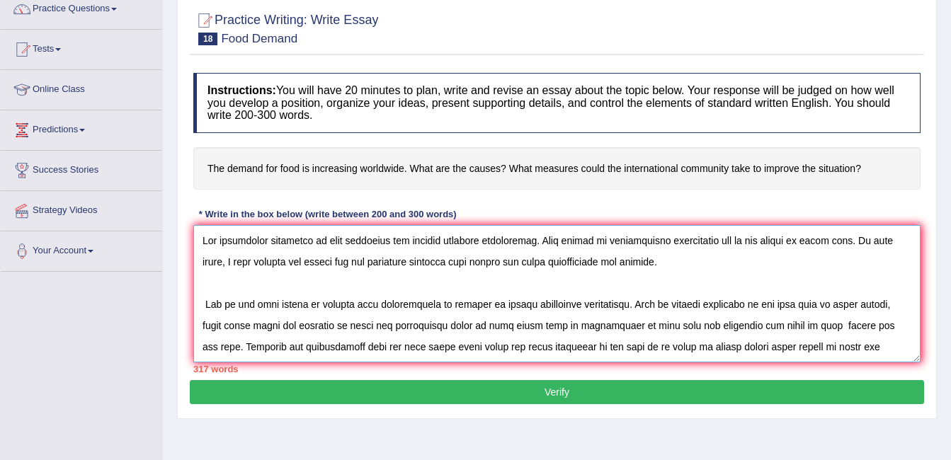
click at [825, 328] on textarea at bounding box center [557, 293] width 728 height 137
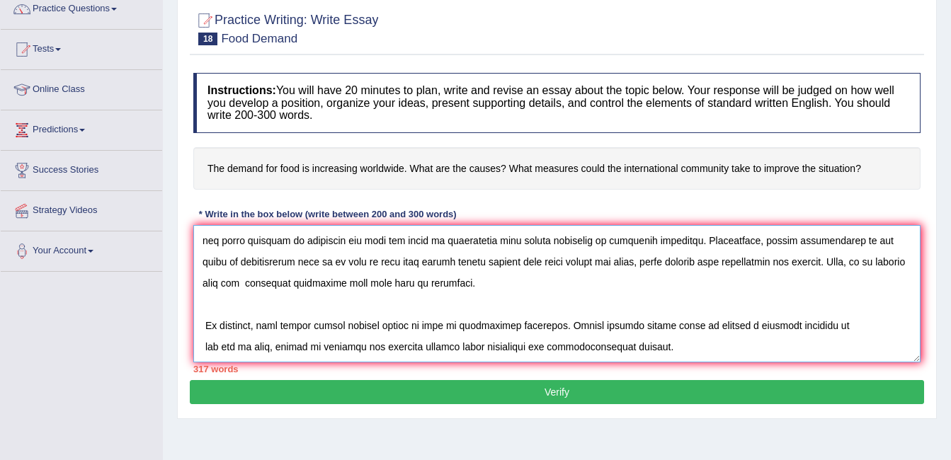
scroll to position [255, 0]
drag, startPoint x: 746, startPoint y: 296, endPoint x: 297, endPoint y: 252, distance: 451.4
click at [297, 252] on textarea at bounding box center [557, 293] width 728 height 137
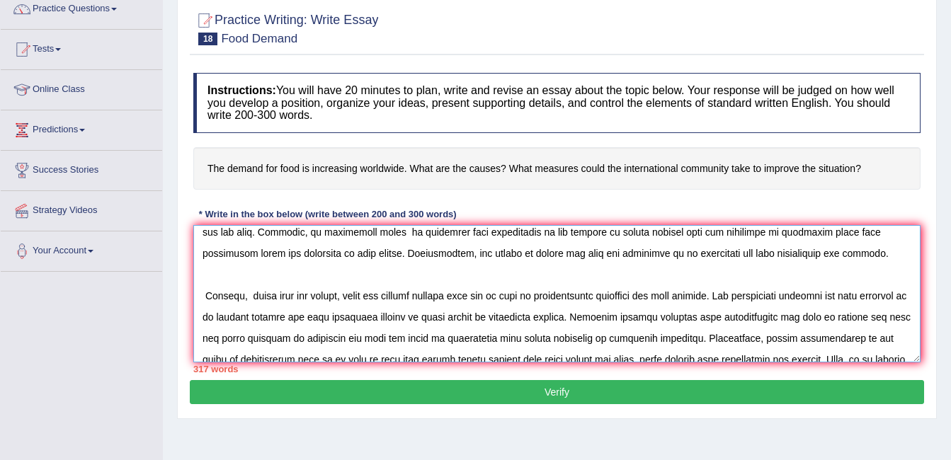
scroll to position [17, 0]
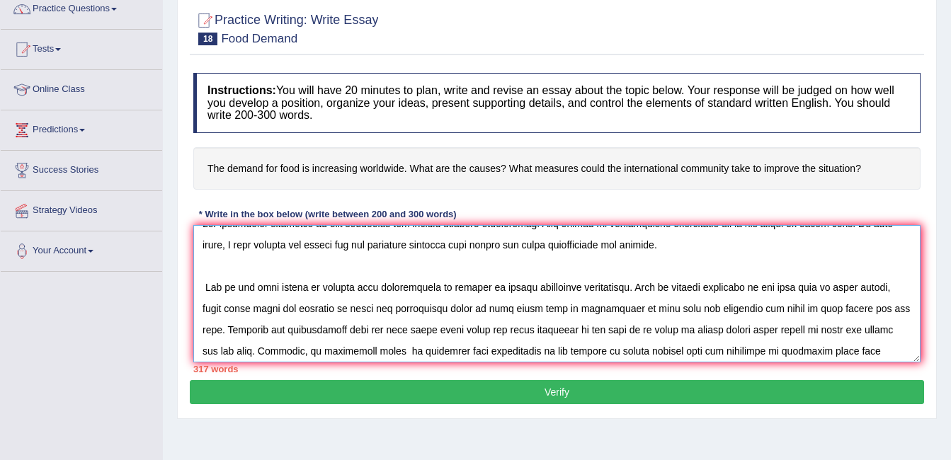
click at [664, 292] on textarea at bounding box center [557, 293] width 728 height 137
click at [221, 329] on textarea at bounding box center [557, 293] width 728 height 137
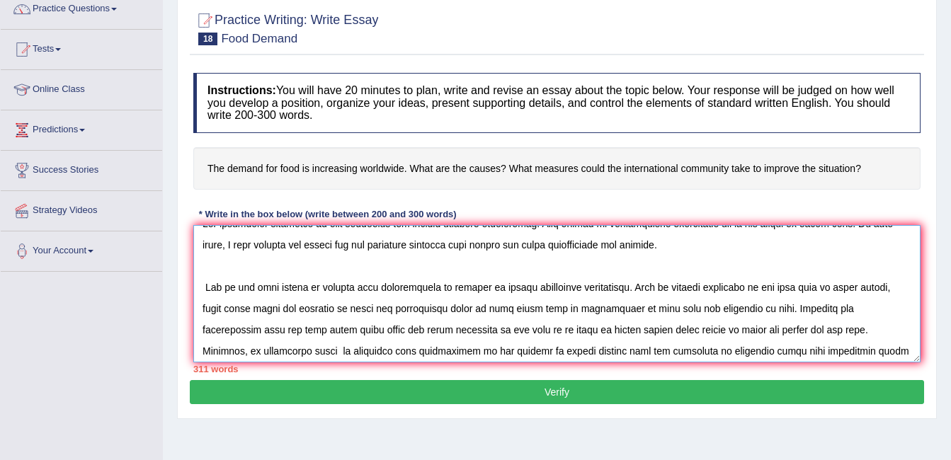
click at [482, 330] on textarea at bounding box center [557, 293] width 728 height 137
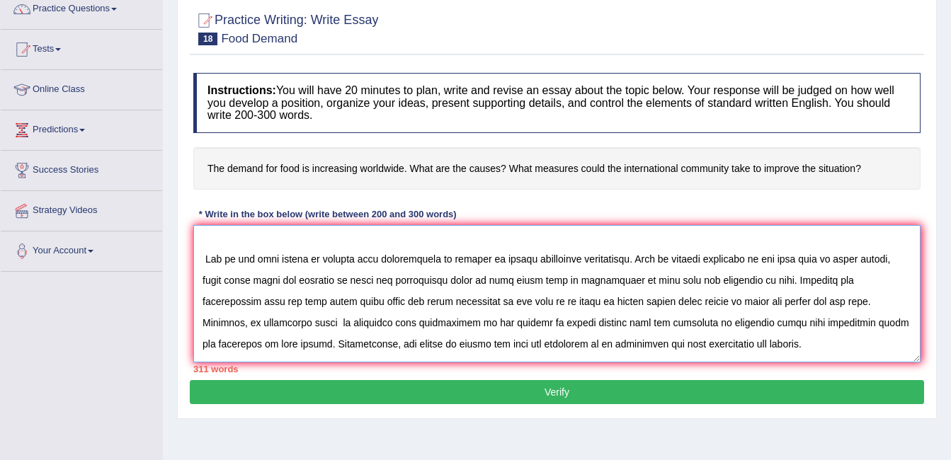
scroll to position [74, 0]
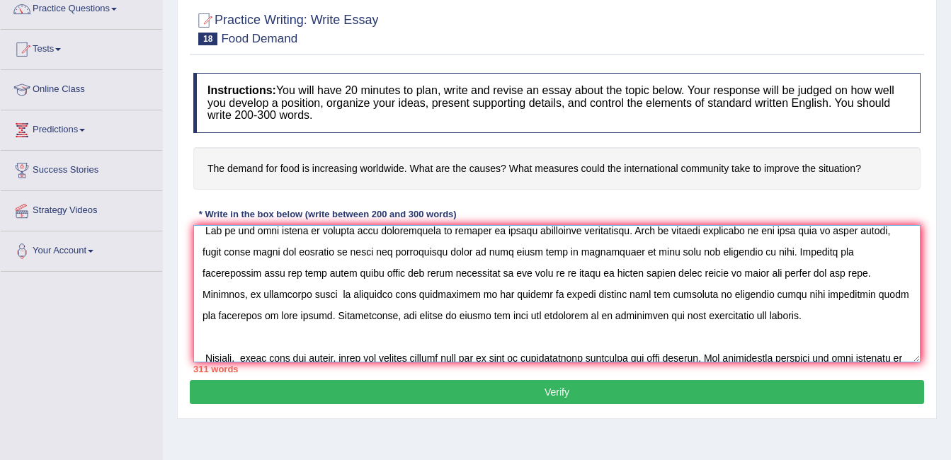
click at [883, 294] on textarea at bounding box center [557, 293] width 728 height 137
click at [317, 316] on textarea at bounding box center [557, 293] width 728 height 137
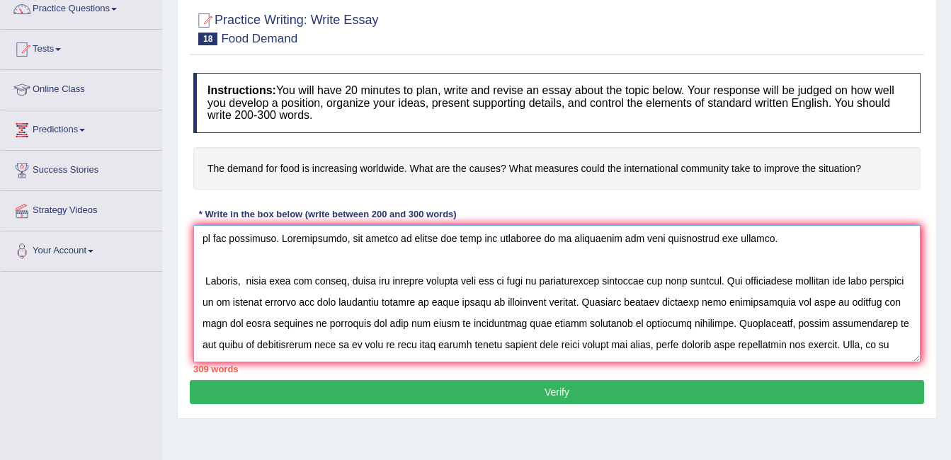
scroll to position [159, 0]
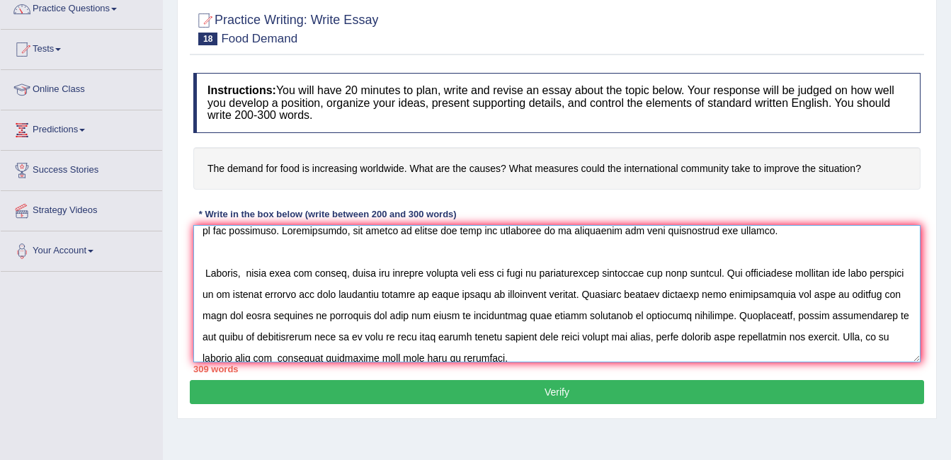
click at [531, 273] on textarea at bounding box center [557, 293] width 728 height 137
click at [733, 274] on textarea at bounding box center [557, 293] width 728 height 137
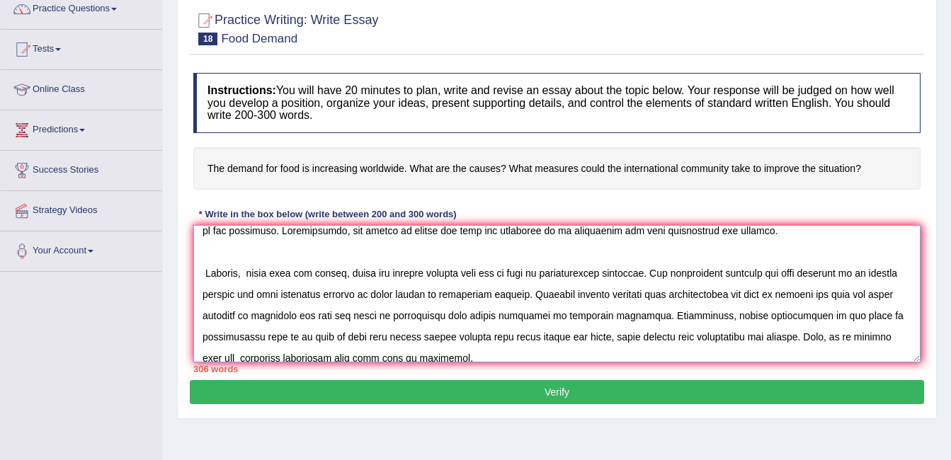
click at [514, 294] on textarea at bounding box center [557, 293] width 728 height 137
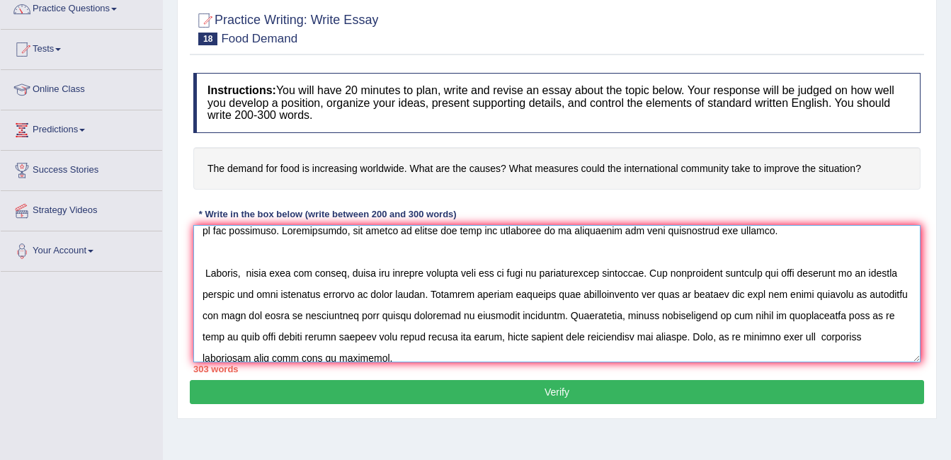
drag, startPoint x: 703, startPoint y: 316, endPoint x: 673, endPoint y: 316, distance: 29.8
click at [673, 316] on textarea at bounding box center [557, 293] width 728 height 137
drag, startPoint x: 644, startPoint y: 335, endPoint x: 456, endPoint y: 334, distance: 188.4
click at [456, 334] on textarea at bounding box center [557, 293] width 728 height 137
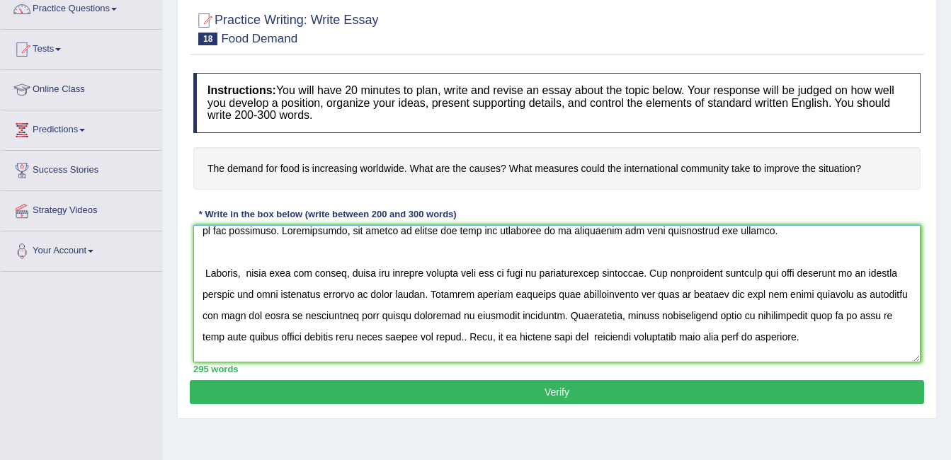
click at [577, 337] on textarea at bounding box center [557, 293] width 728 height 137
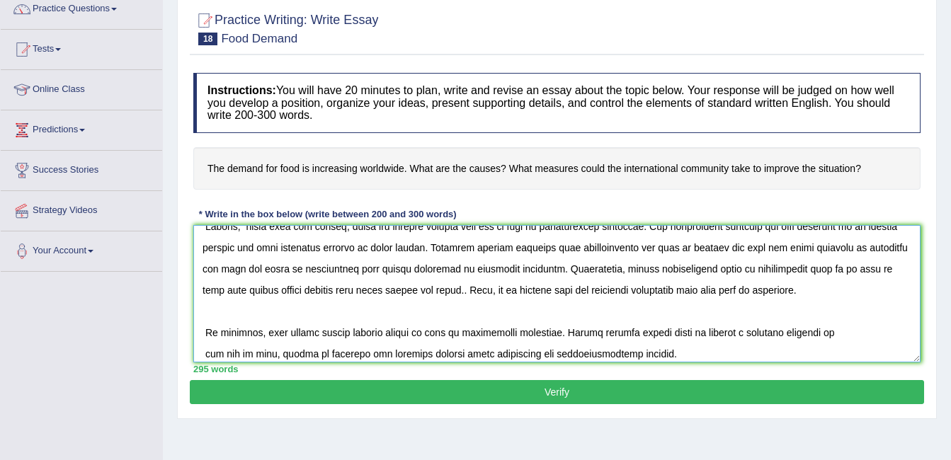
scroll to position [177, 0]
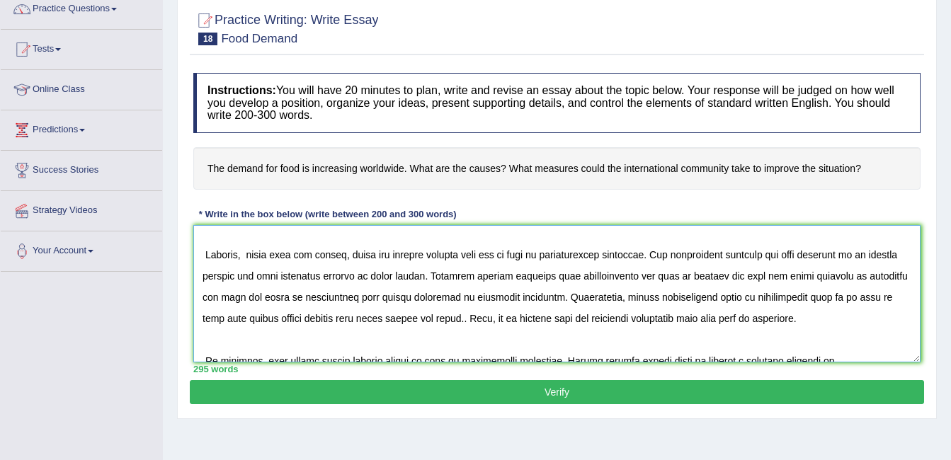
click at [222, 273] on textarea at bounding box center [557, 293] width 728 height 137
click at [459, 322] on textarea at bounding box center [557, 293] width 728 height 137
type textarea "The increasing influence of food worldwide has ignited numerous discussions. Th…"
click at [624, 391] on button "Verify" at bounding box center [557, 392] width 735 height 24
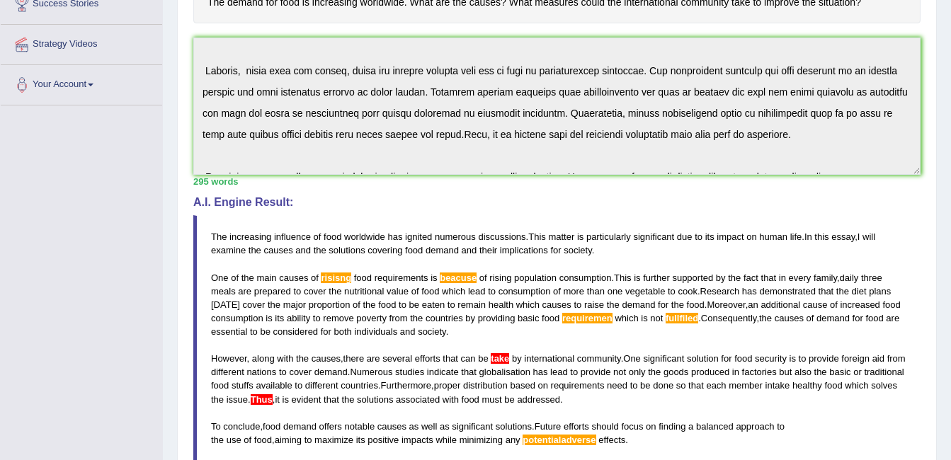
scroll to position [234, 0]
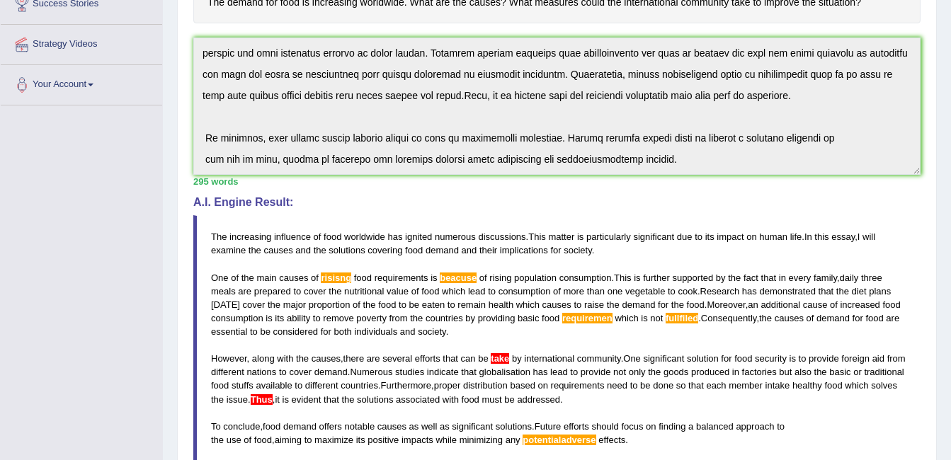
click at [859, 175] on div "Instructions: You will have 20 minutes to plan, write and revise an essay about…" at bounding box center [557, 248] width 735 height 698
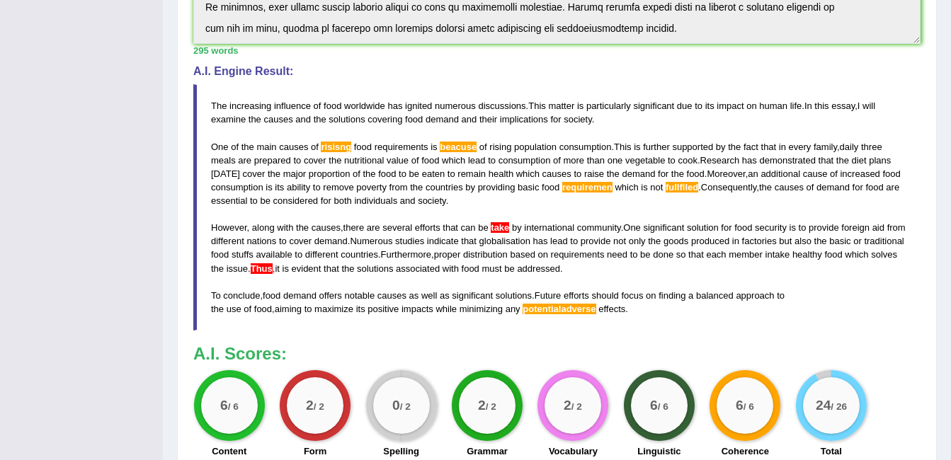
scroll to position [16, 0]
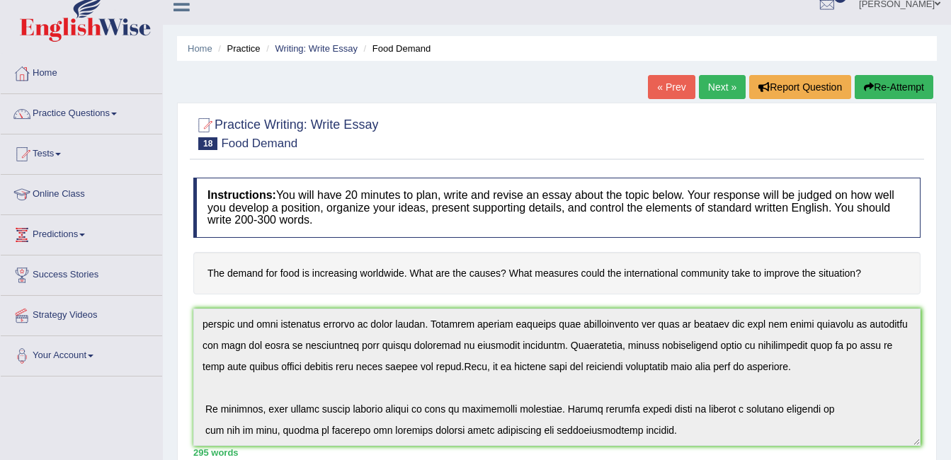
click at [897, 86] on button "Re-Attempt" at bounding box center [894, 87] width 79 height 24
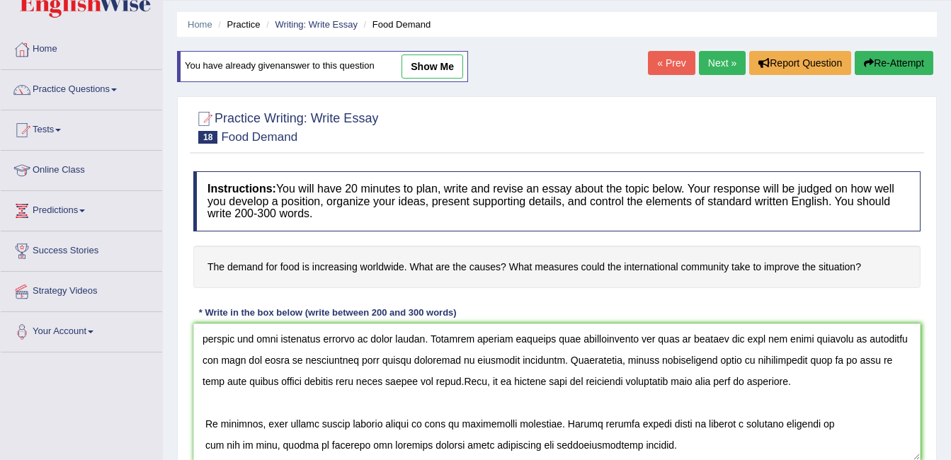
click at [586, 433] on textarea at bounding box center [557, 392] width 728 height 137
click at [456, 368] on textarea at bounding box center [557, 392] width 728 height 137
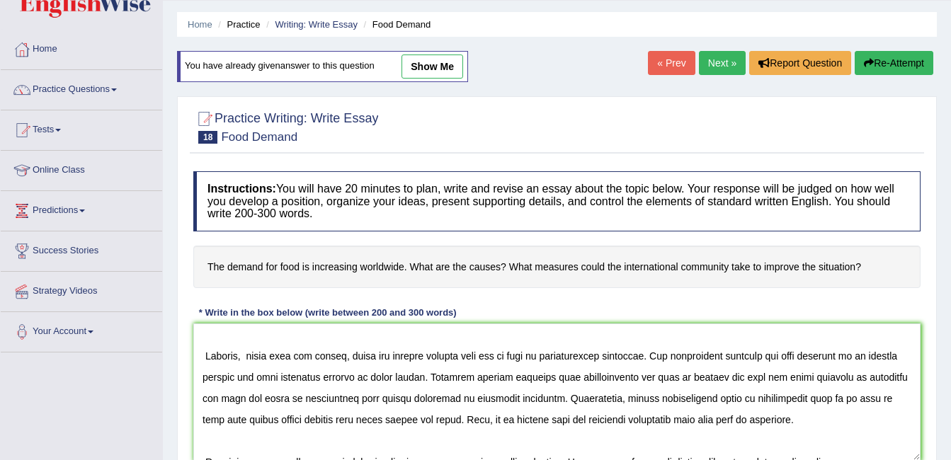
scroll to position [163, 0]
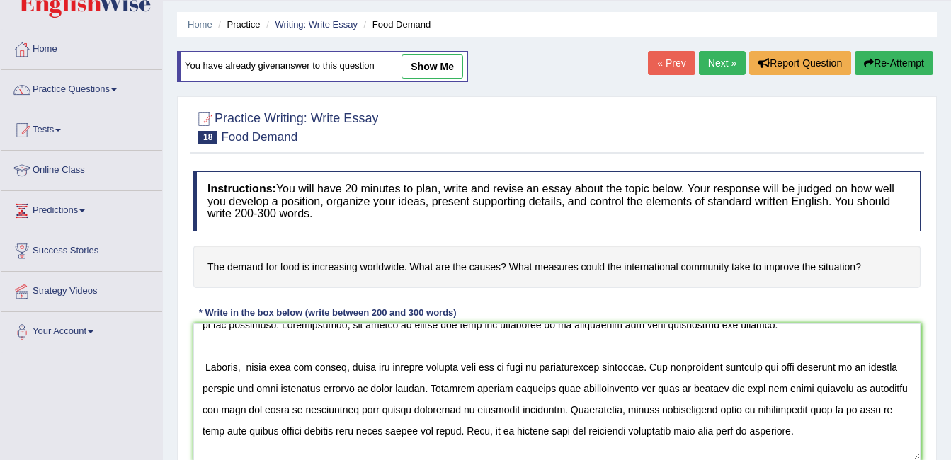
click at [205, 364] on textarea at bounding box center [557, 392] width 728 height 137
click at [524, 369] on textarea at bounding box center [557, 392] width 728 height 137
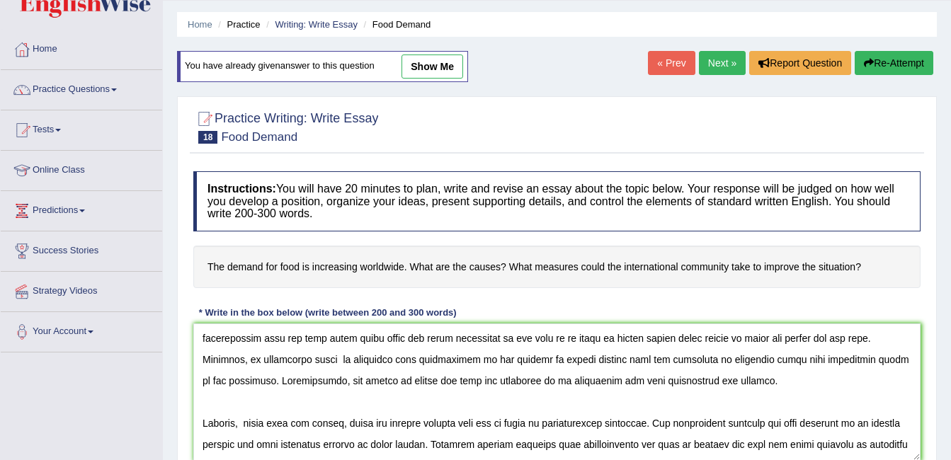
scroll to position [102, 0]
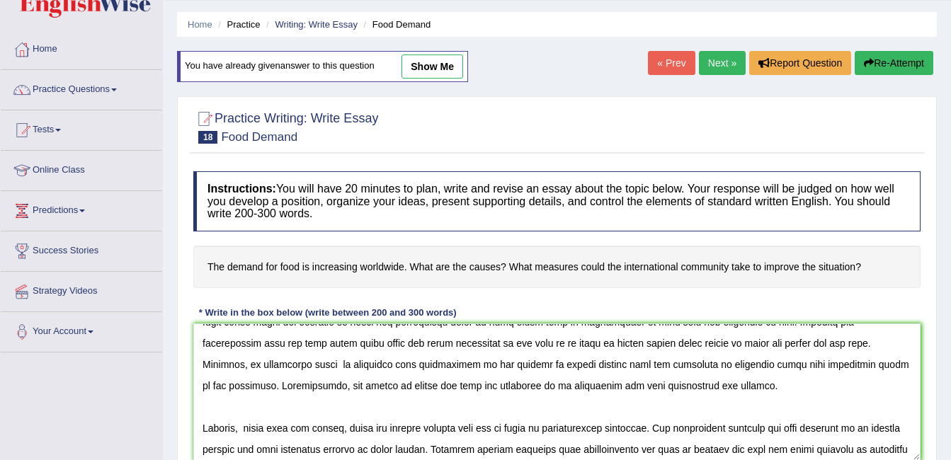
click at [849, 366] on textarea at bounding box center [557, 392] width 728 height 137
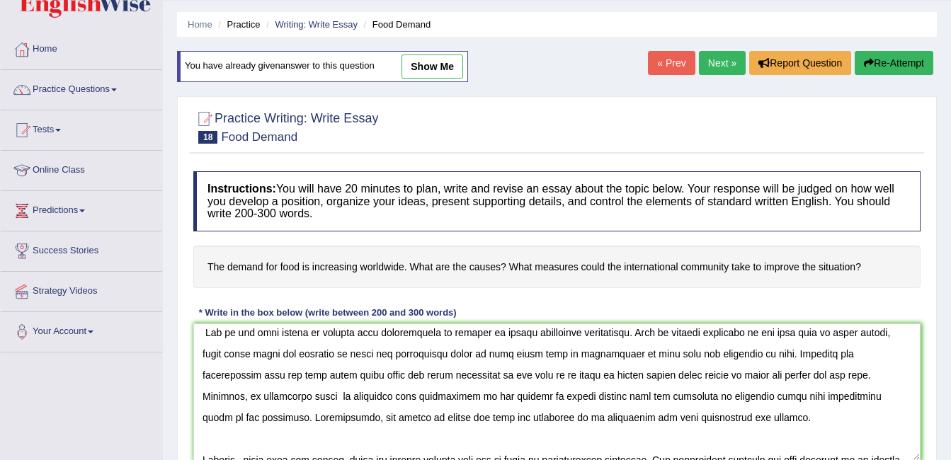
scroll to position [62, 0]
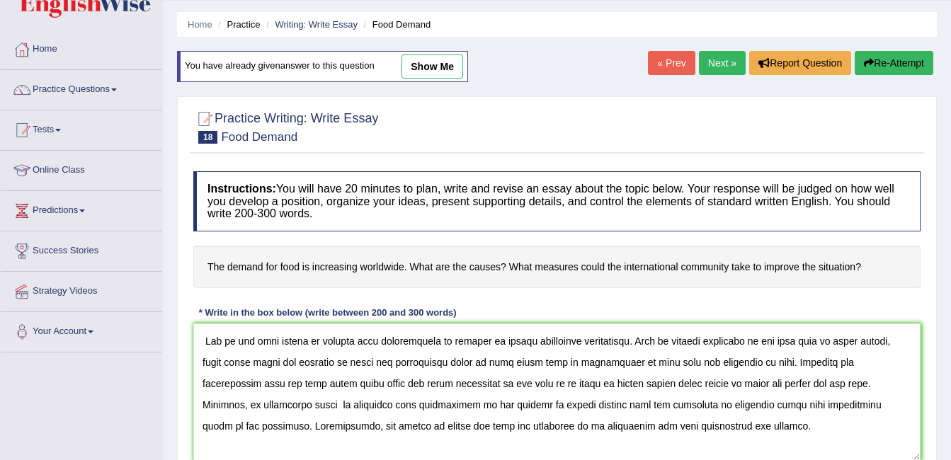
click at [353, 339] on textarea at bounding box center [557, 392] width 728 height 137
click at [482, 340] on textarea at bounding box center [557, 392] width 728 height 137
click at [229, 424] on textarea at bounding box center [557, 392] width 728 height 137
click at [238, 426] on textarea at bounding box center [557, 392] width 728 height 137
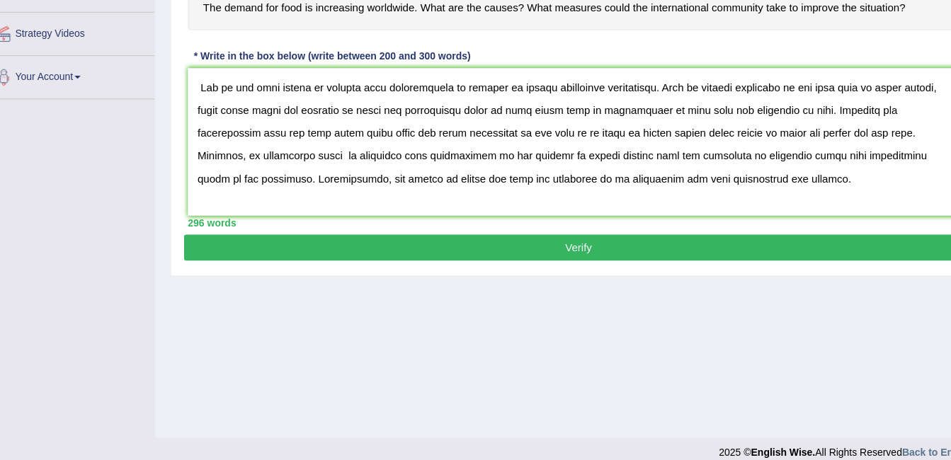
scroll to position [283, 0]
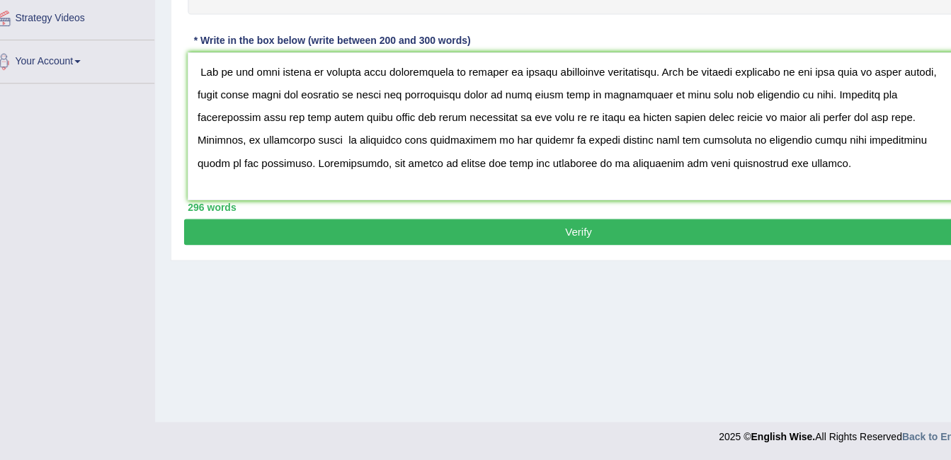
type textarea "The increasing influence of food worldwide has ignited numerous discussions. Th…"
click at [601, 248] on button "Verify" at bounding box center [557, 248] width 735 height 24
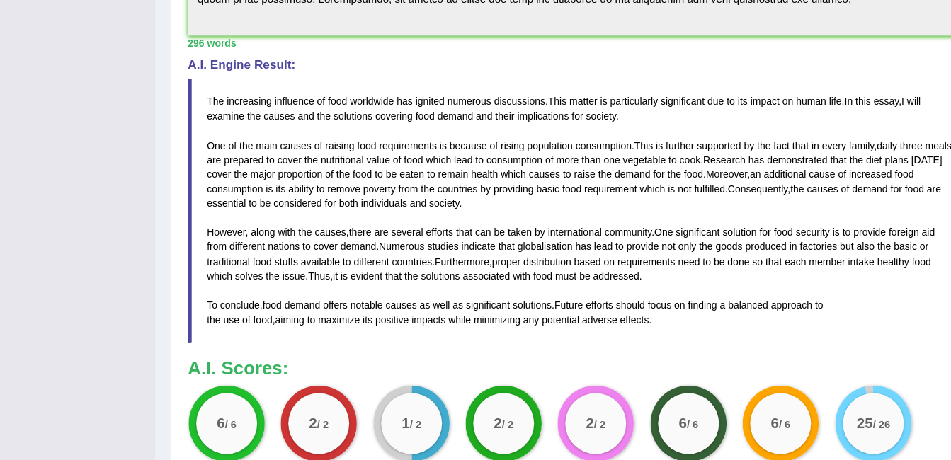
scroll to position [431, 0]
